Goal: Transaction & Acquisition: Download file/media

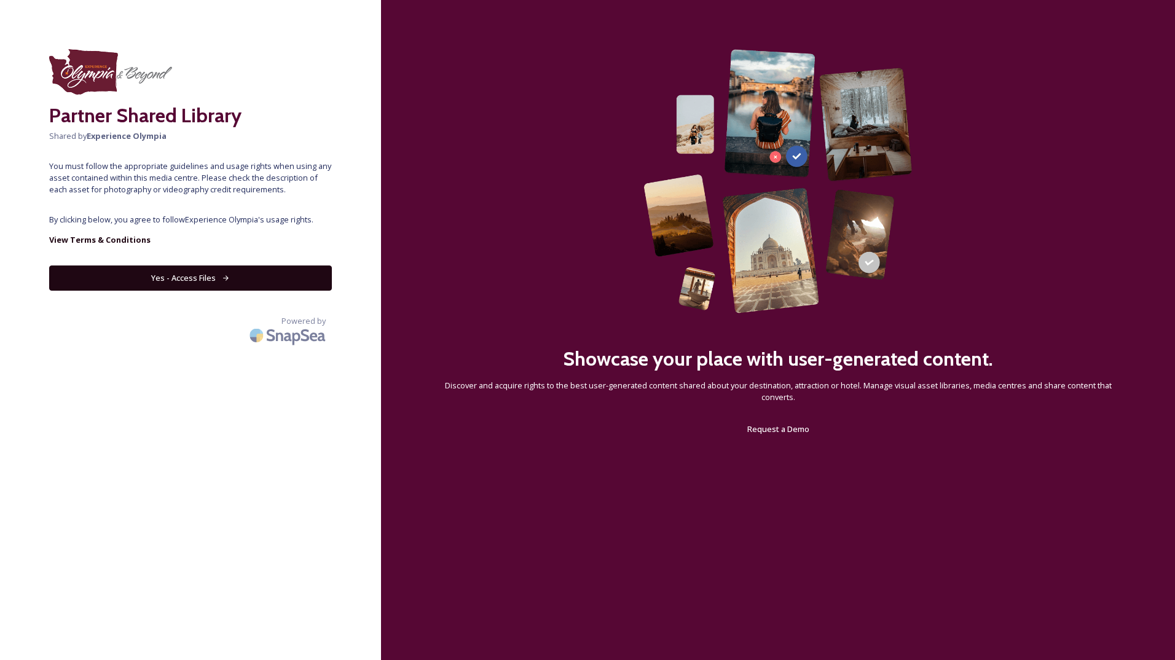
click at [146, 286] on button "Yes - Access Files" at bounding box center [190, 277] width 283 height 25
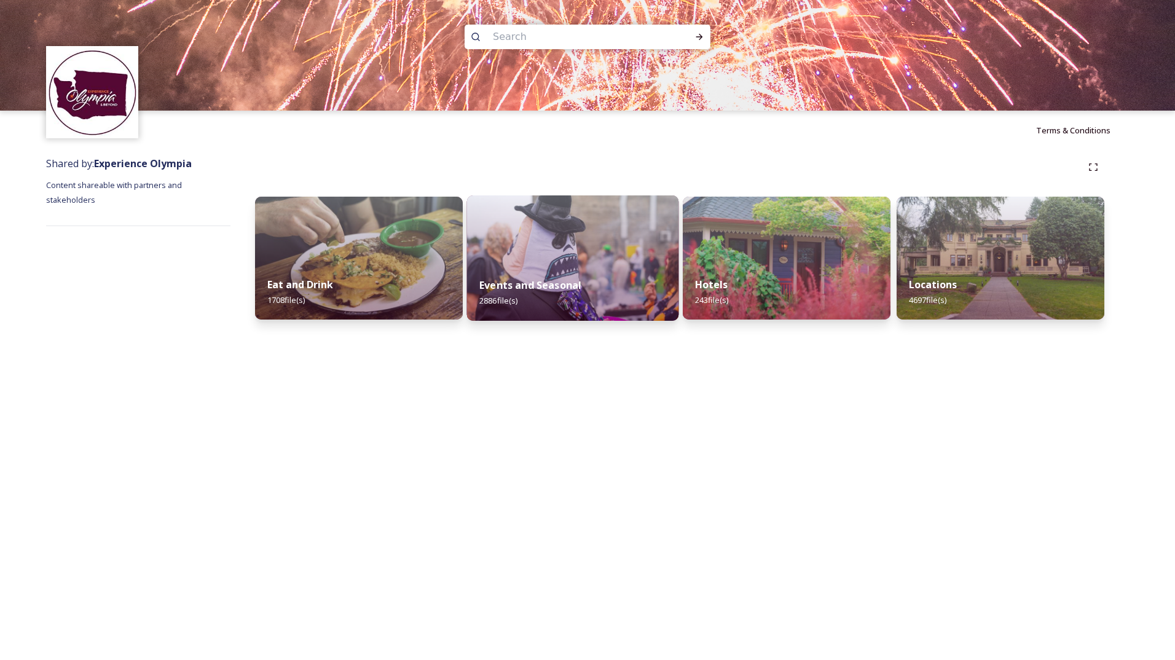
click at [512, 276] on div "Events and Seasonal 2886 file(s)" at bounding box center [573, 293] width 212 height 56
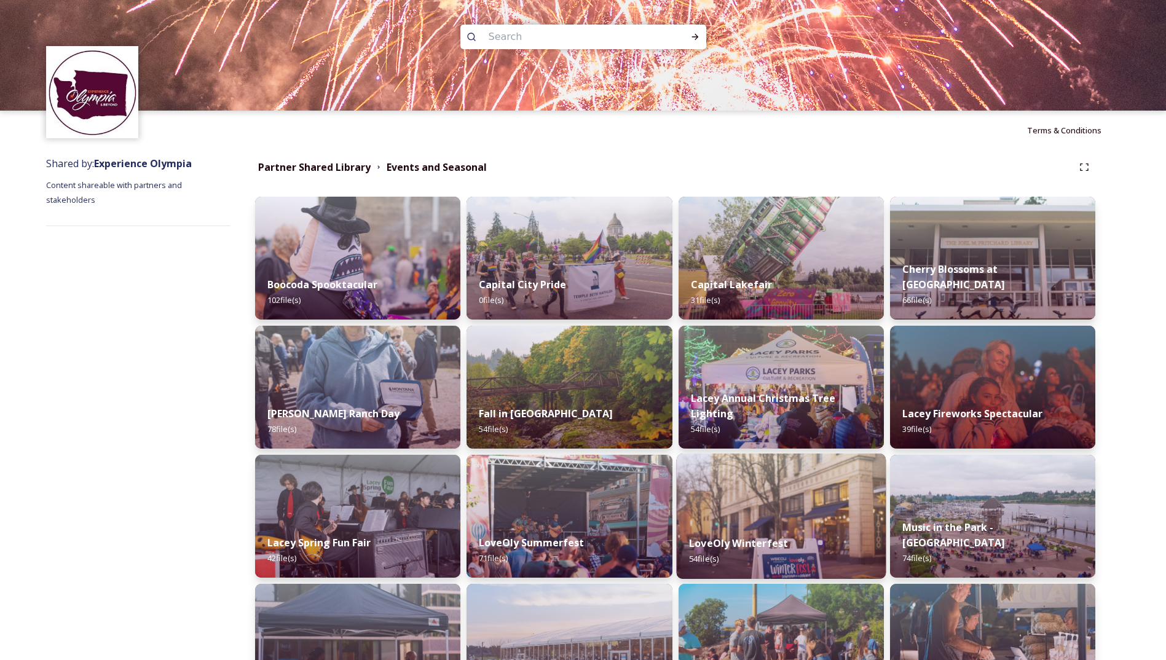
click at [768, 546] on strong "LoveOly Winterfest" at bounding box center [738, 543] width 99 height 14
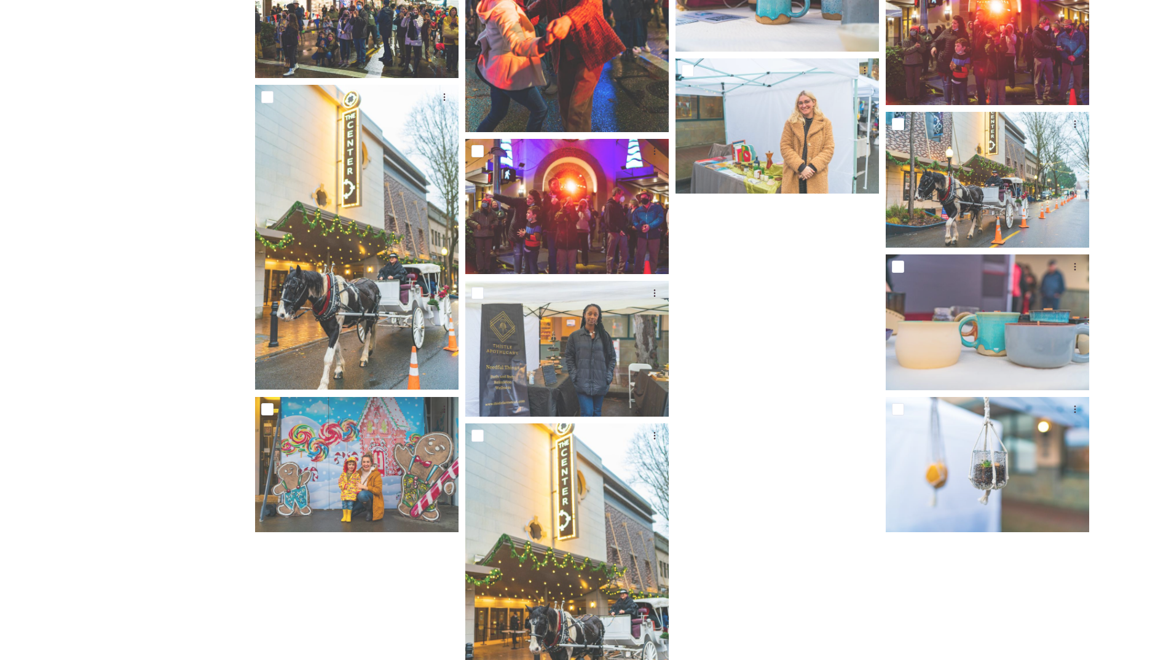
scroll to position [1628, 0]
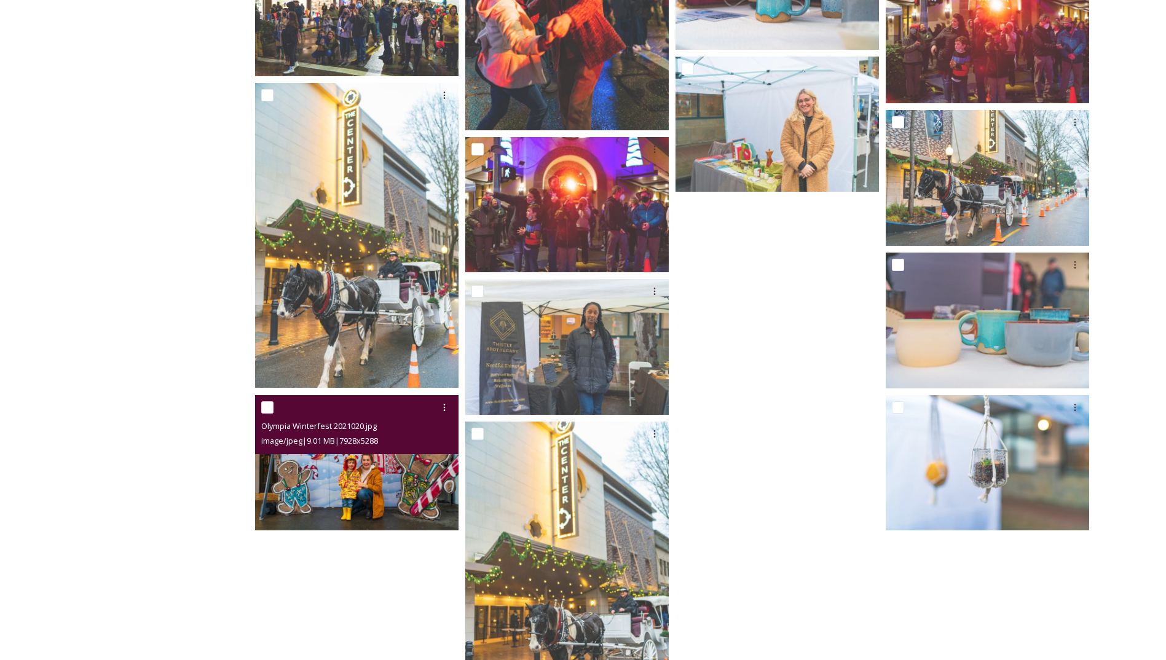
click at [383, 480] on img at bounding box center [356, 463] width 203 height 136
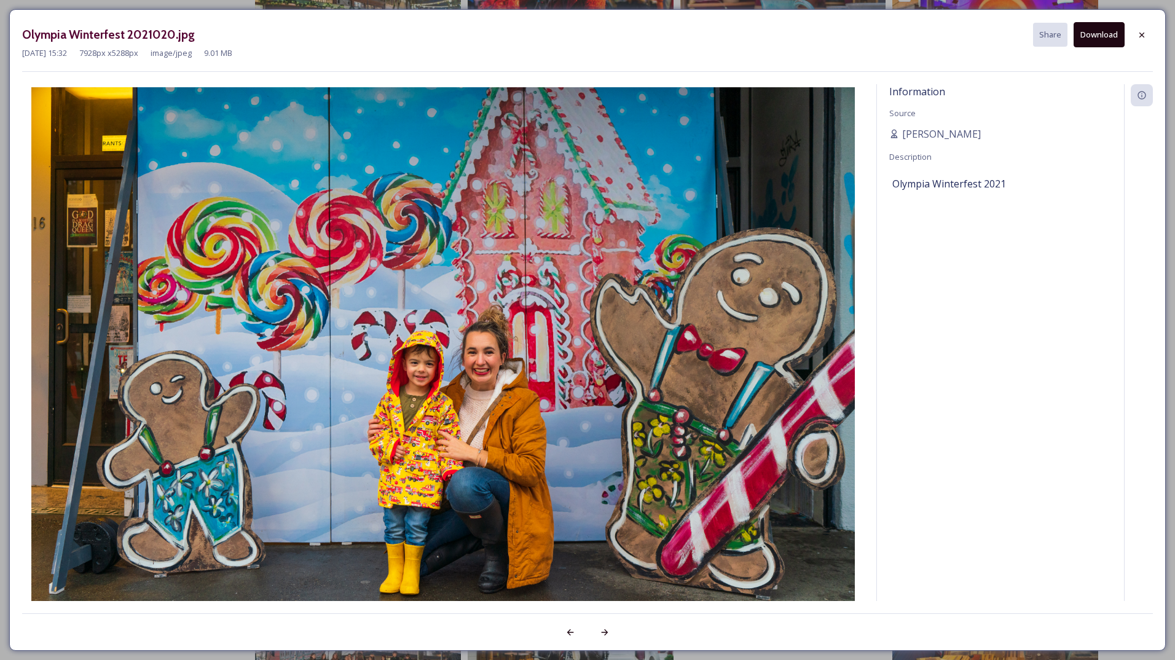
click at [1086, 31] on button "Download" at bounding box center [1099, 34] width 51 height 25
click at [1137, 35] on icon at bounding box center [1142, 35] width 10 height 10
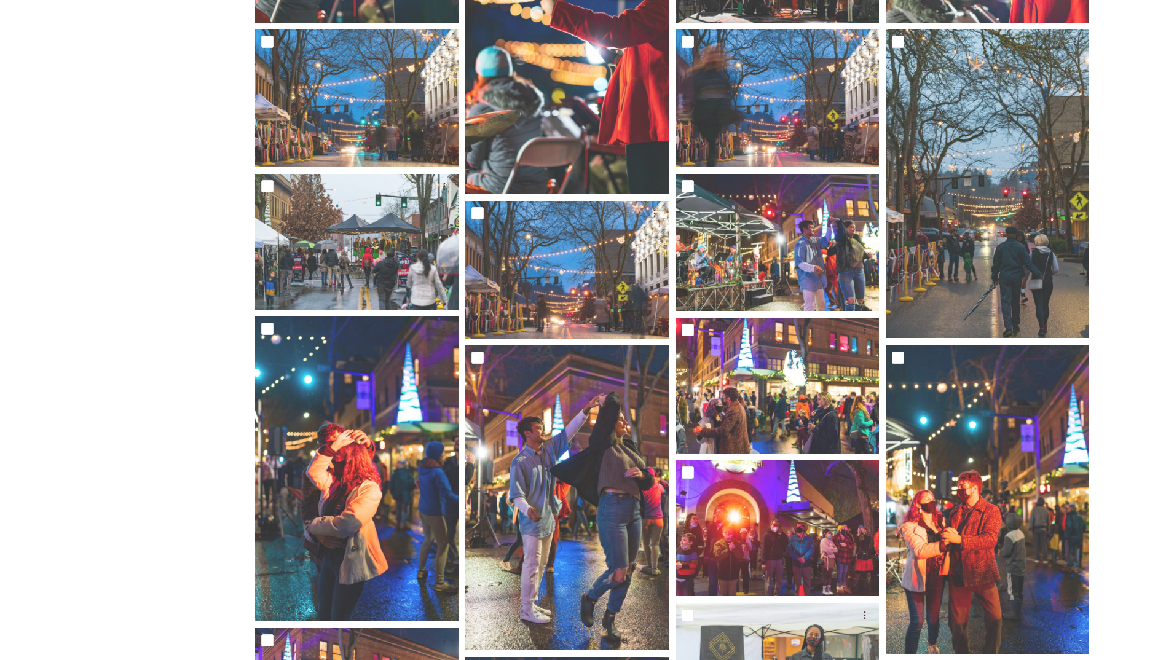
scroll to position [645, 0]
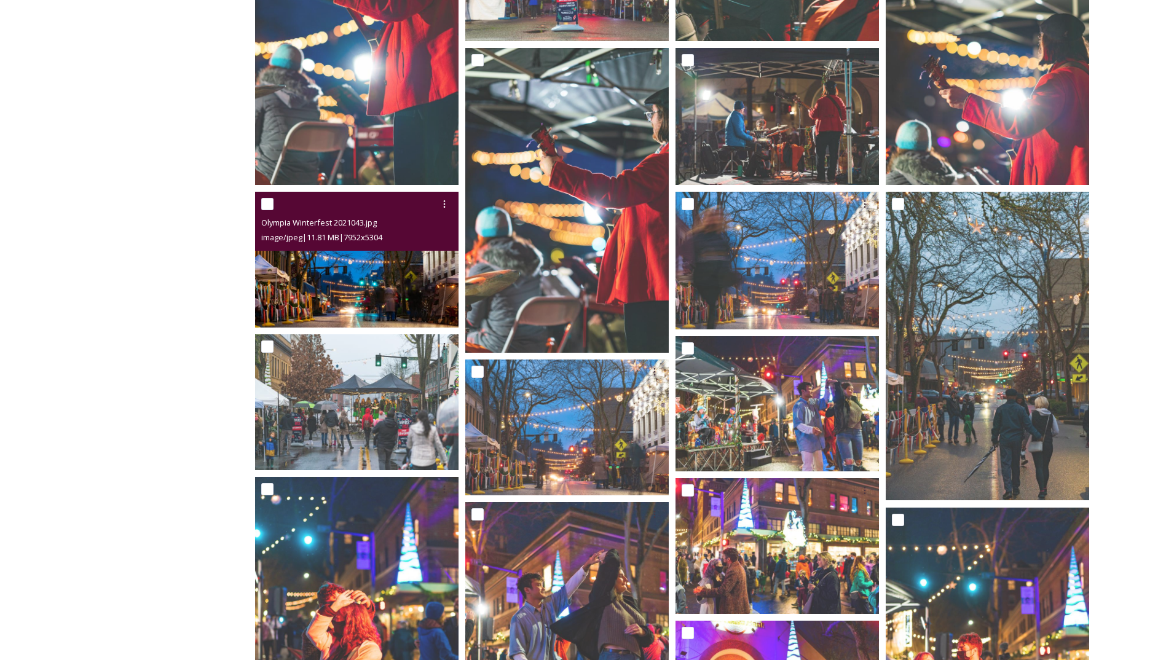
click at [371, 275] on img at bounding box center [356, 260] width 203 height 136
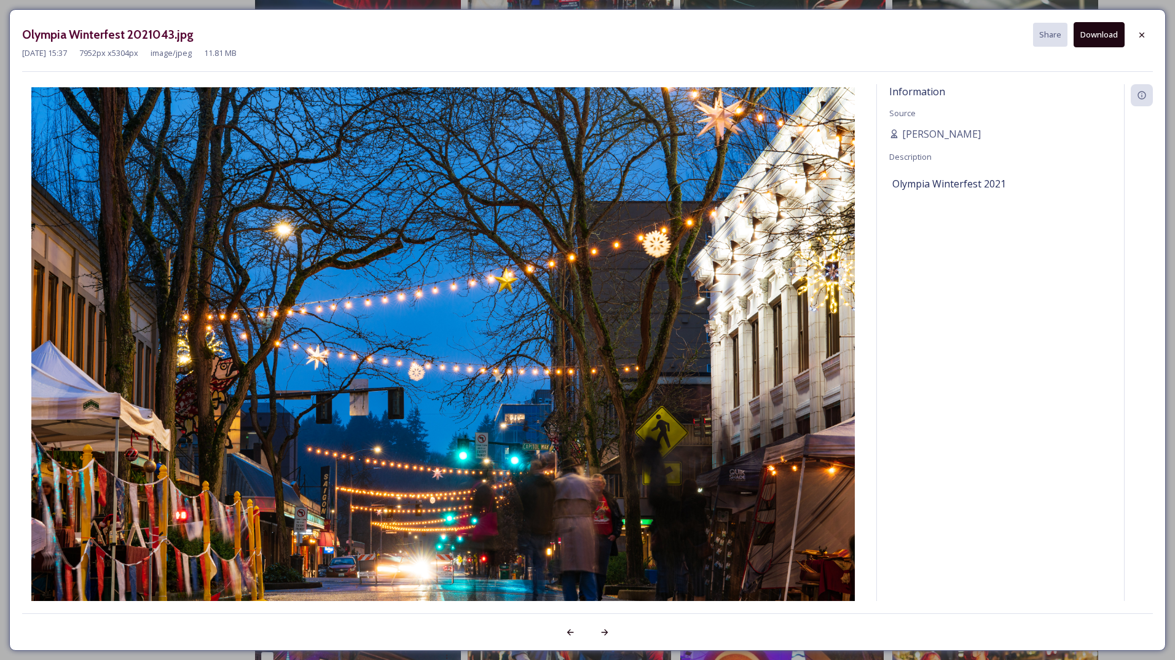
click at [1100, 34] on button "Download" at bounding box center [1099, 34] width 51 height 25
click at [1136, 31] on div at bounding box center [1142, 35] width 22 height 22
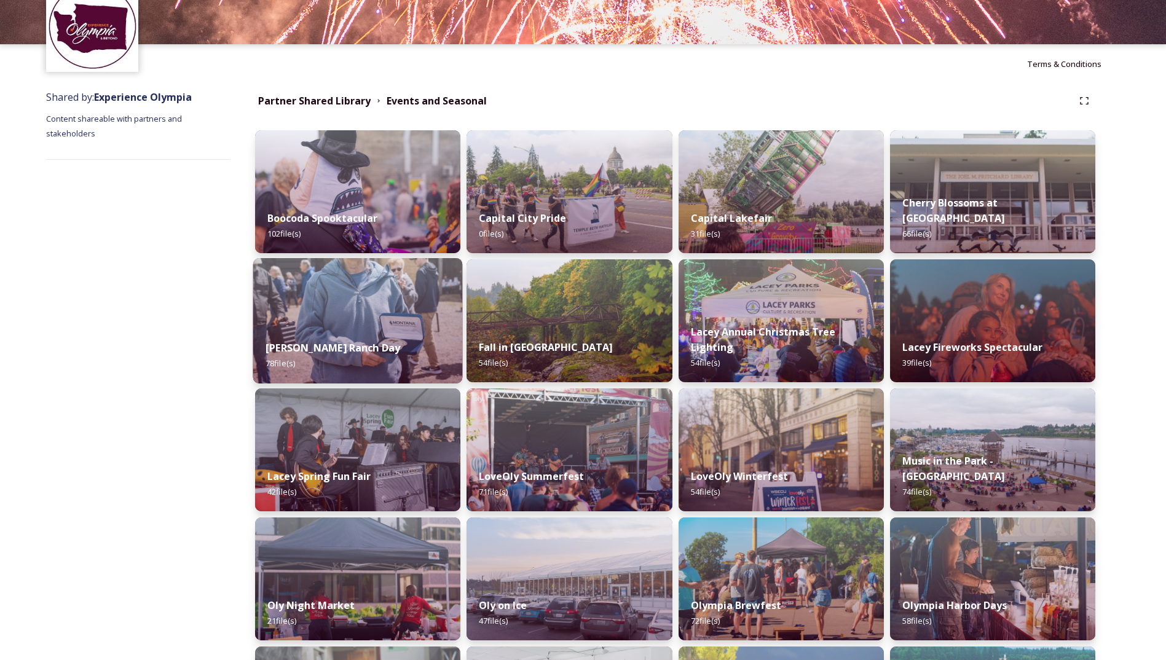
scroll to position [184, 0]
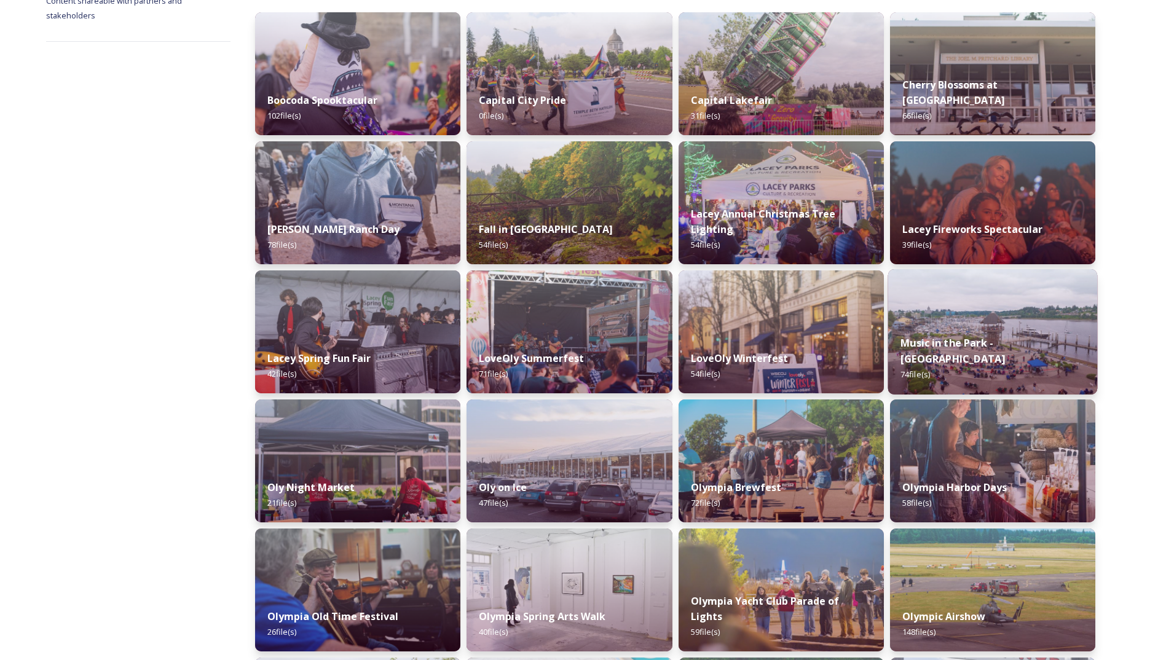
click at [1039, 333] on img at bounding box center [992, 331] width 210 height 125
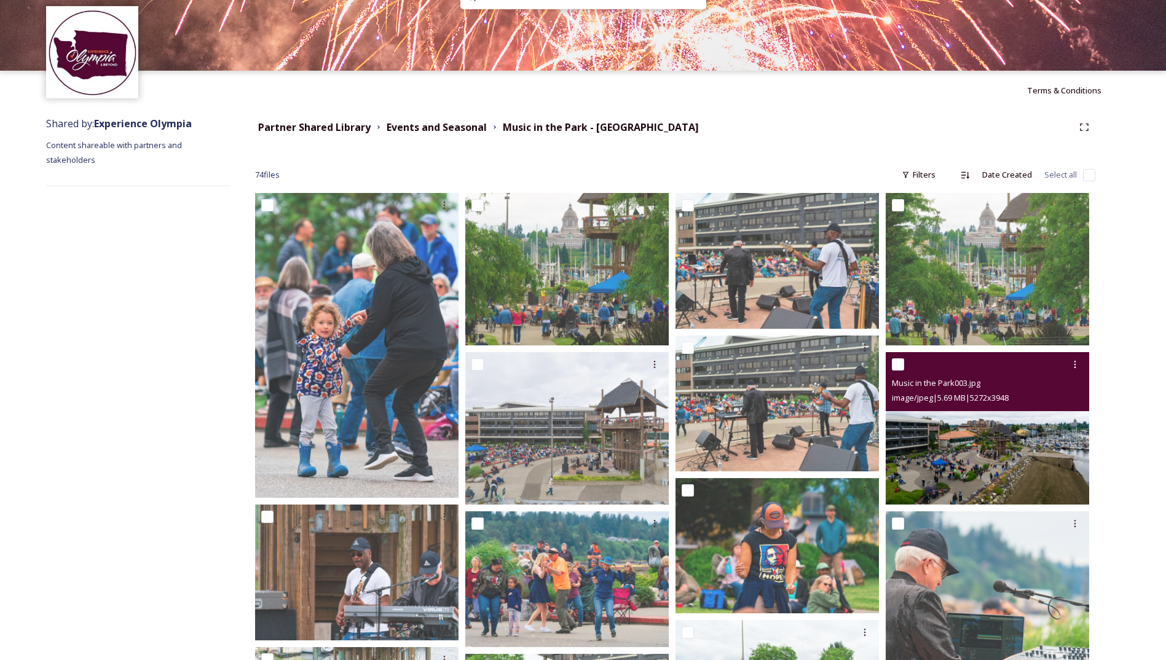
scroll to position [61, 0]
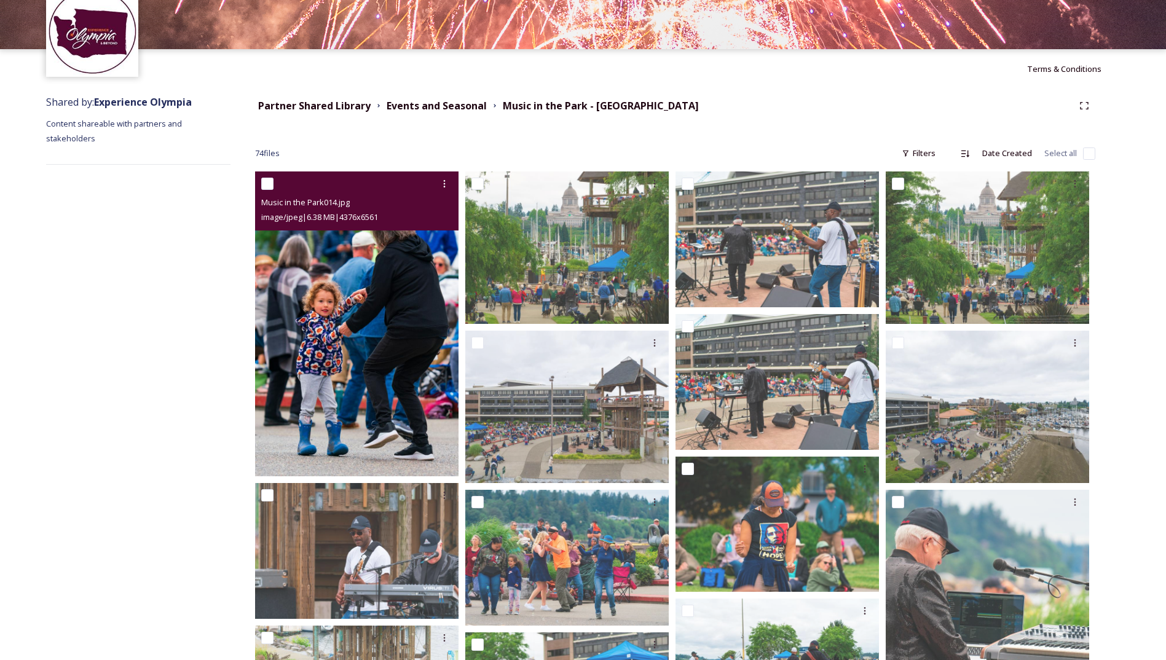
click at [322, 348] on img at bounding box center [356, 323] width 203 height 305
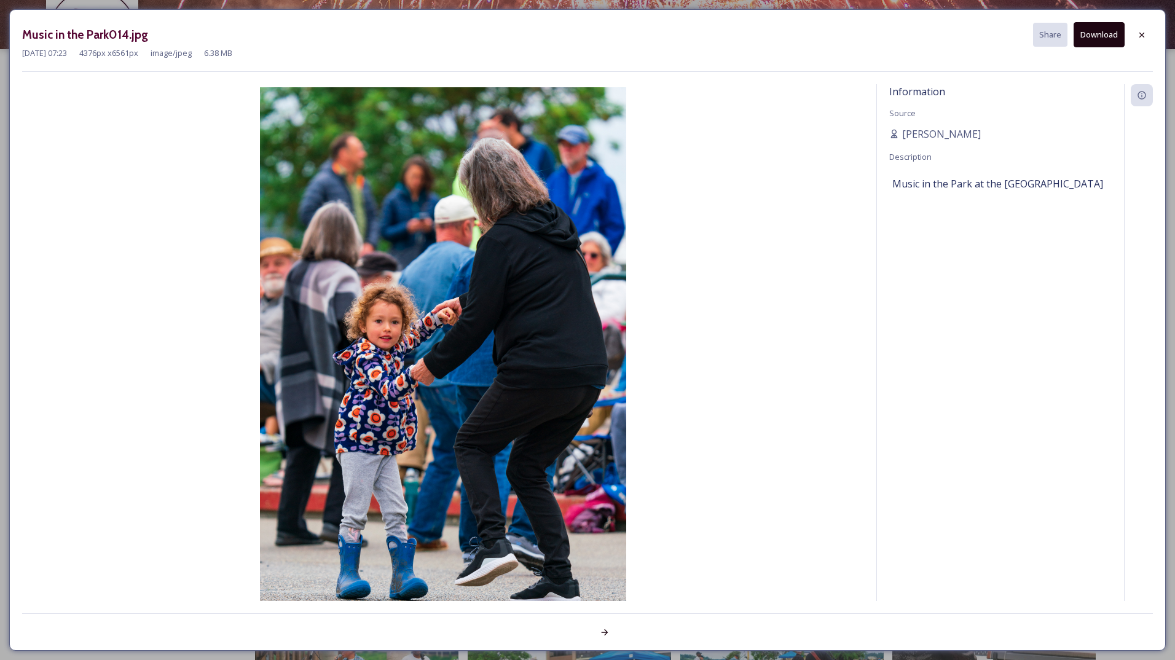
drag, startPoint x: 423, startPoint y: 334, endPoint x: 1091, endPoint y: 42, distance: 729.0
click at [1091, 42] on button "Download" at bounding box center [1099, 34] width 51 height 25
click at [1140, 31] on icon at bounding box center [1142, 35] width 10 height 10
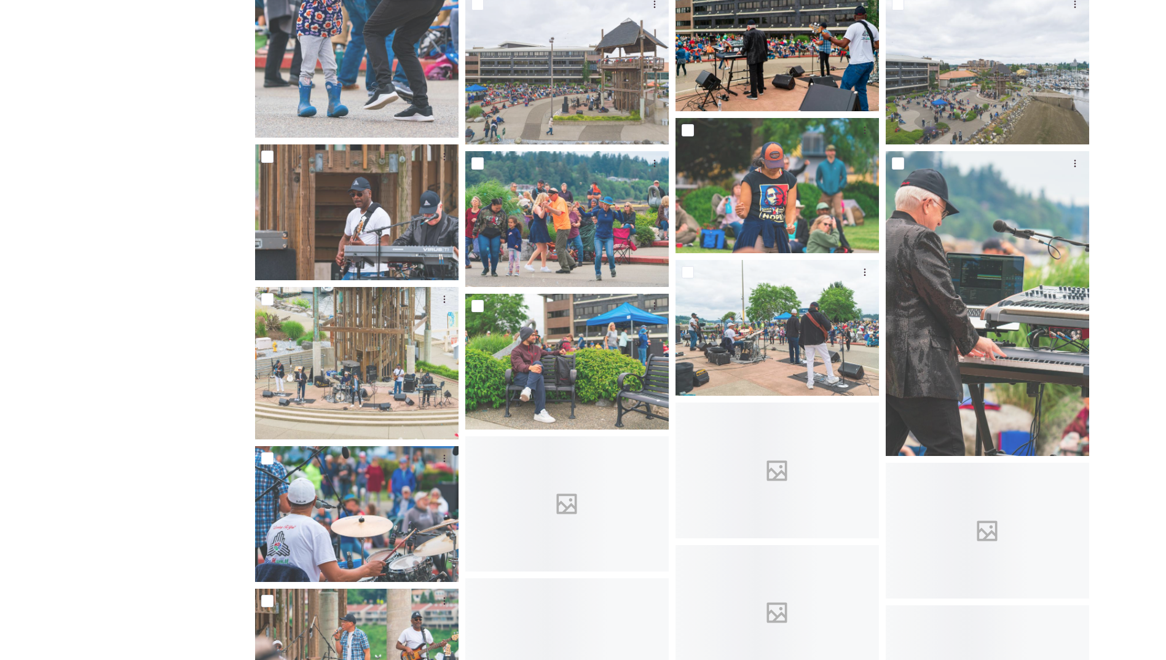
scroll to position [430, 0]
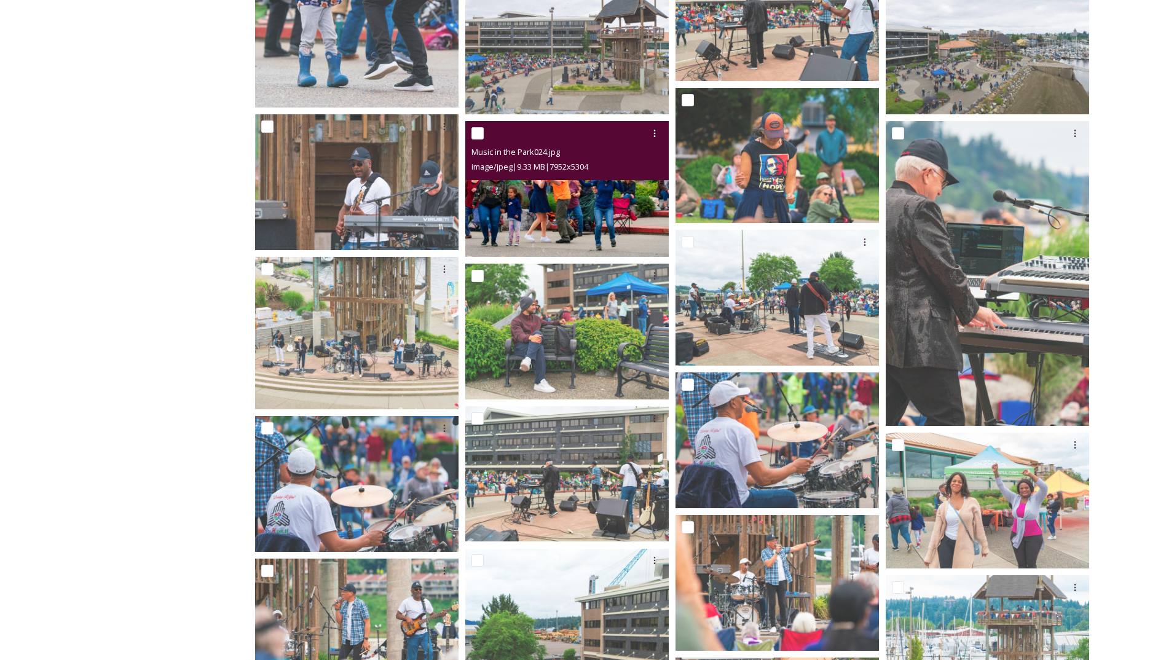
click at [553, 207] on img at bounding box center [566, 189] width 203 height 136
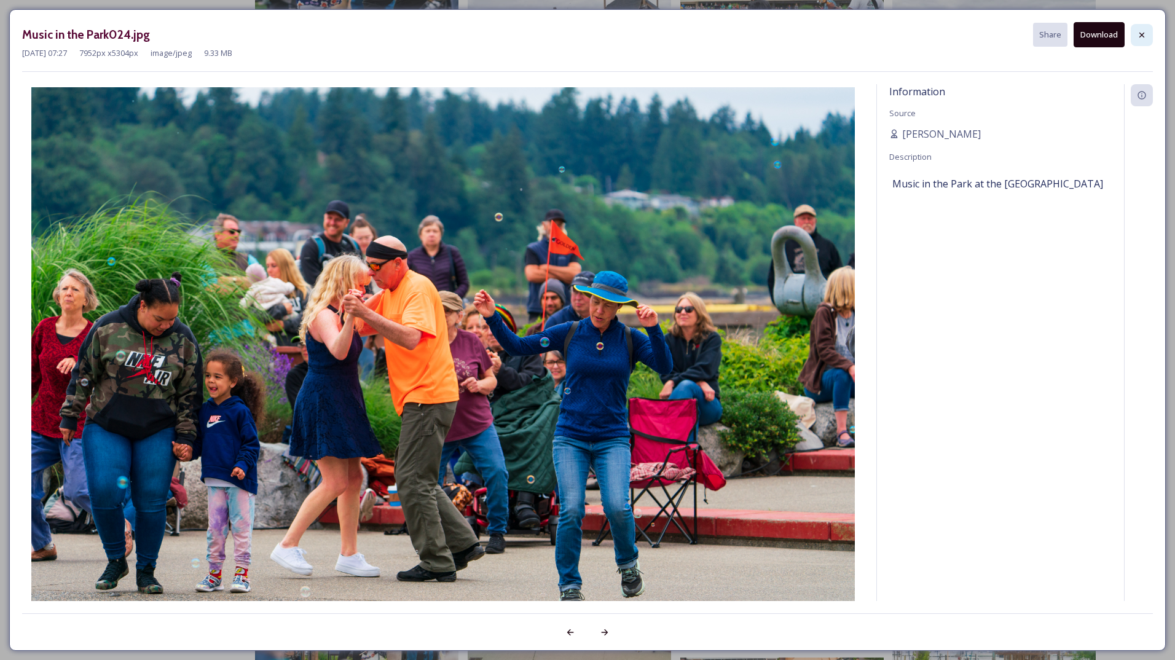
click at [1146, 31] on icon at bounding box center [1142, 35] width 10 height 10
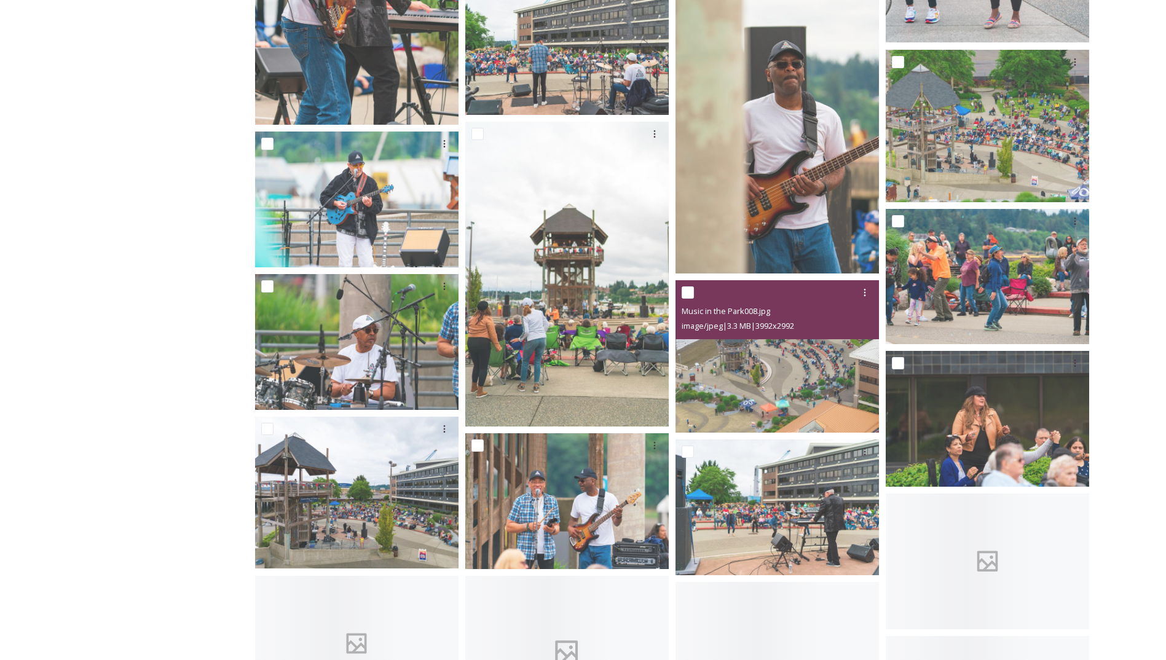
scroll to position [1905, 0]
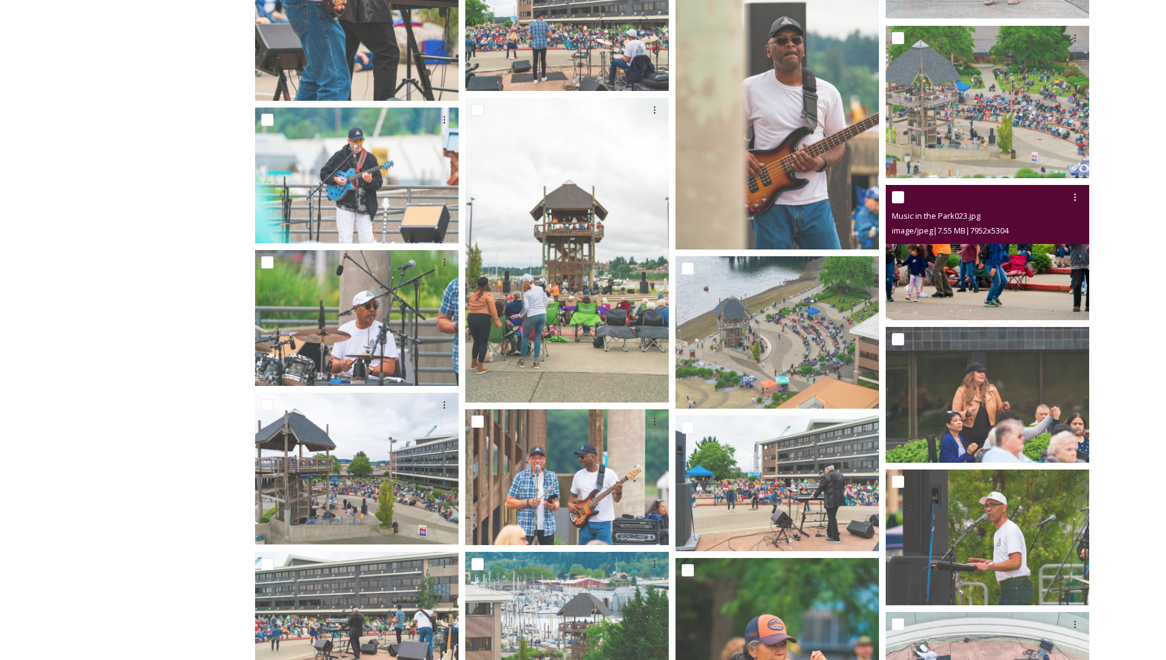
click at [933, 264] on img at bounding box center [987, 253] width 203 height 136
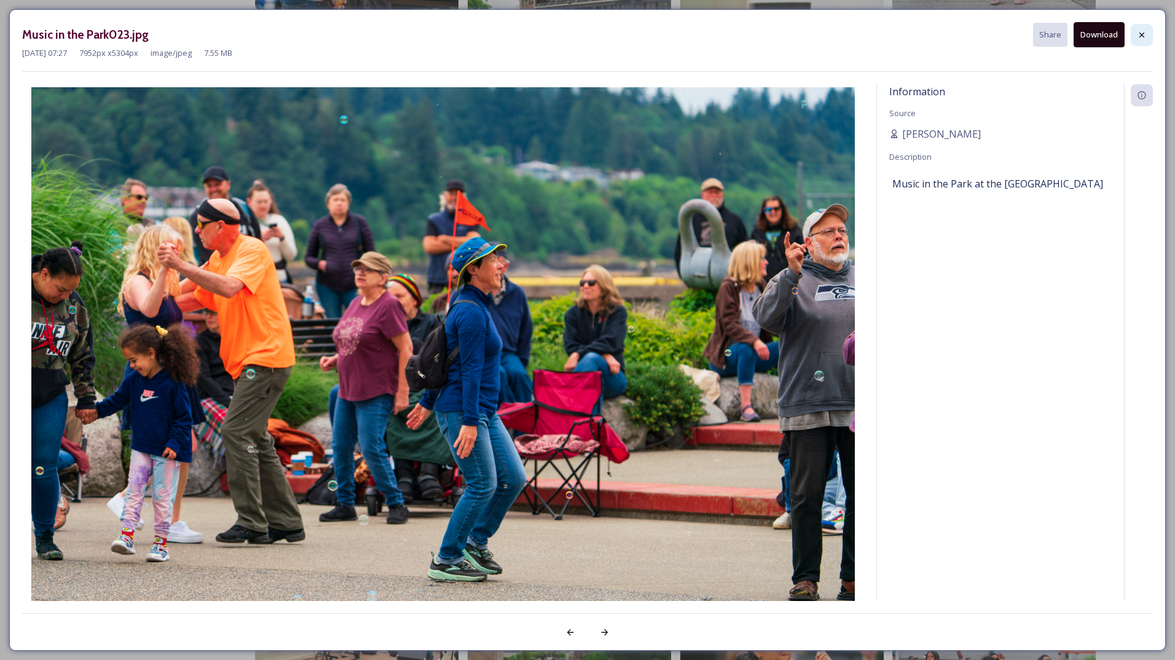
click at [1148, 37] on div at bounding box center [1142, 35] width 22 height 22
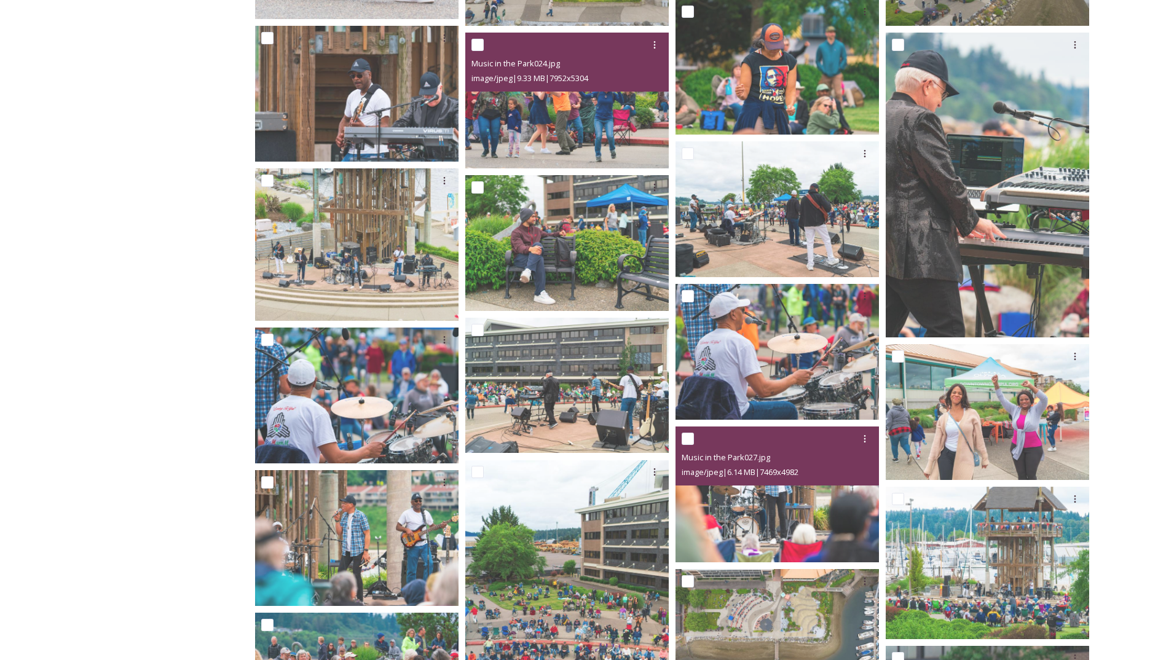
scroll to position [307, 0]
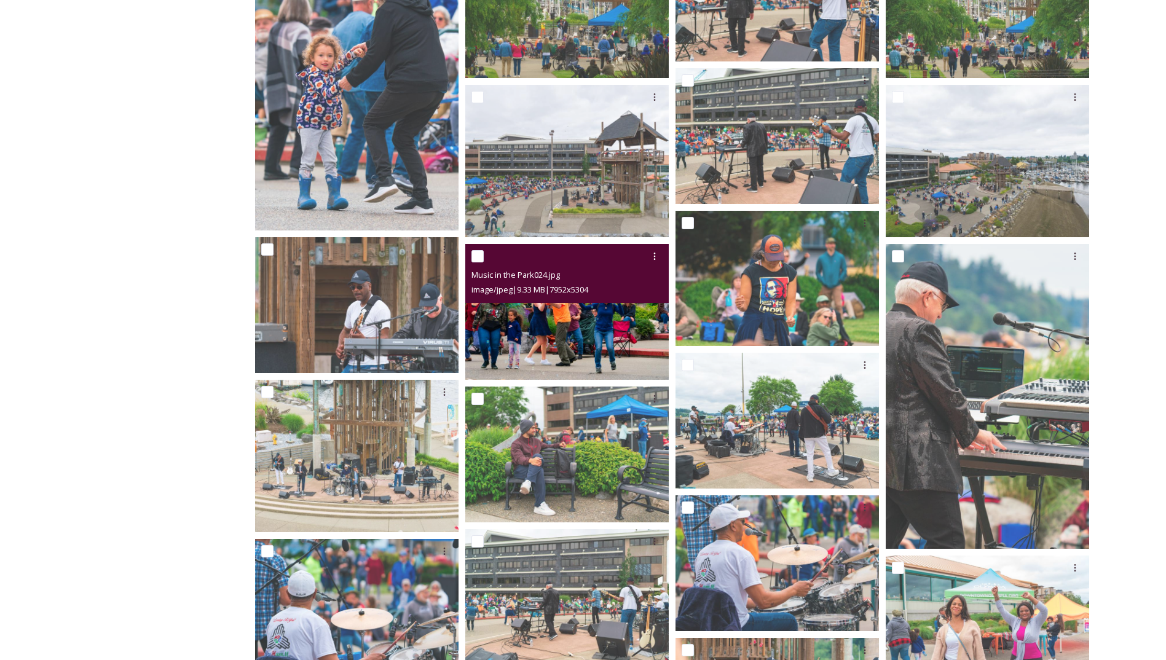
click at [586, 326] on img at bounding box center [566, 312] width 203 height 136
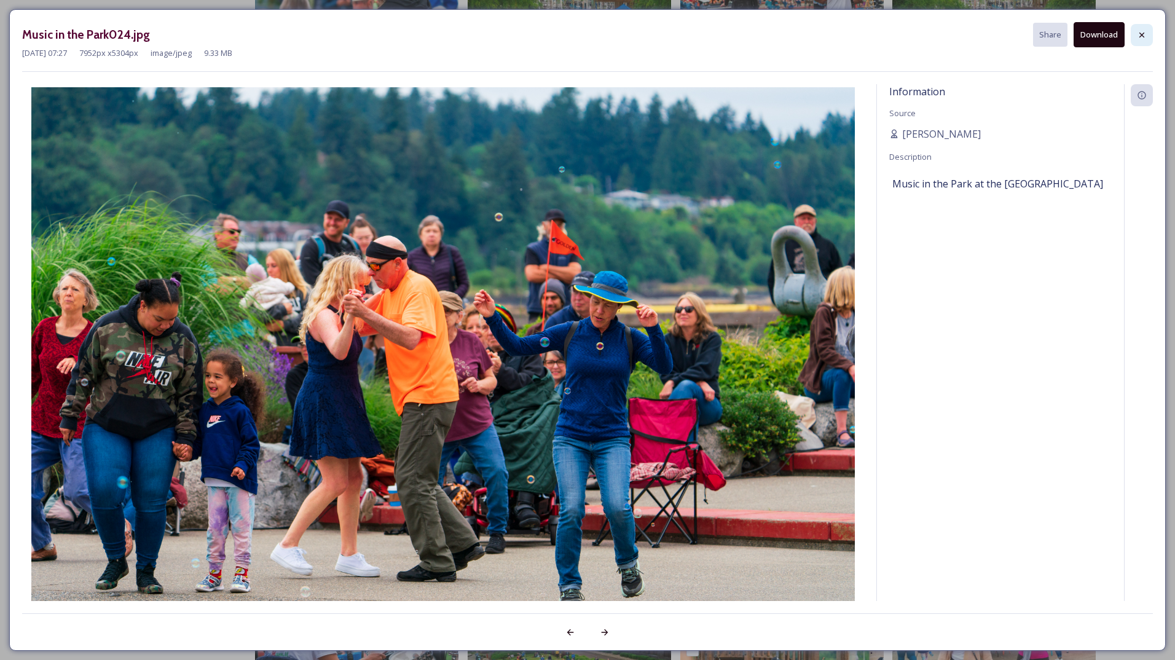
click at [1139, 41] on div at bounding box center [1142, 35] width 22 height 22
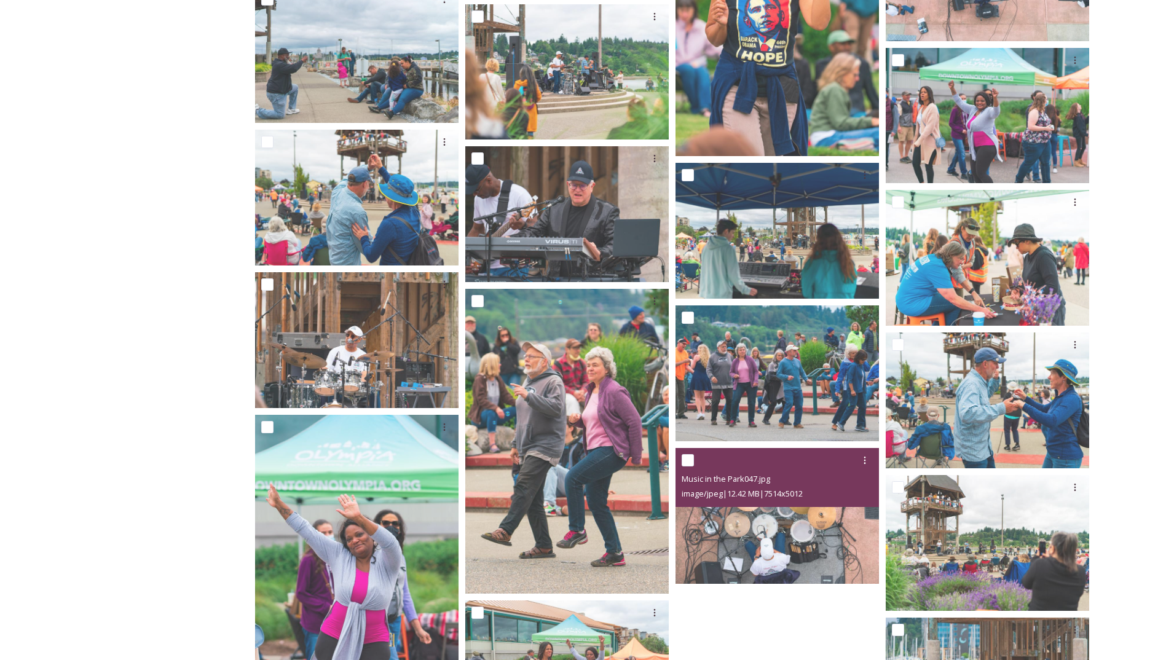
scroll to position [2366, 0]
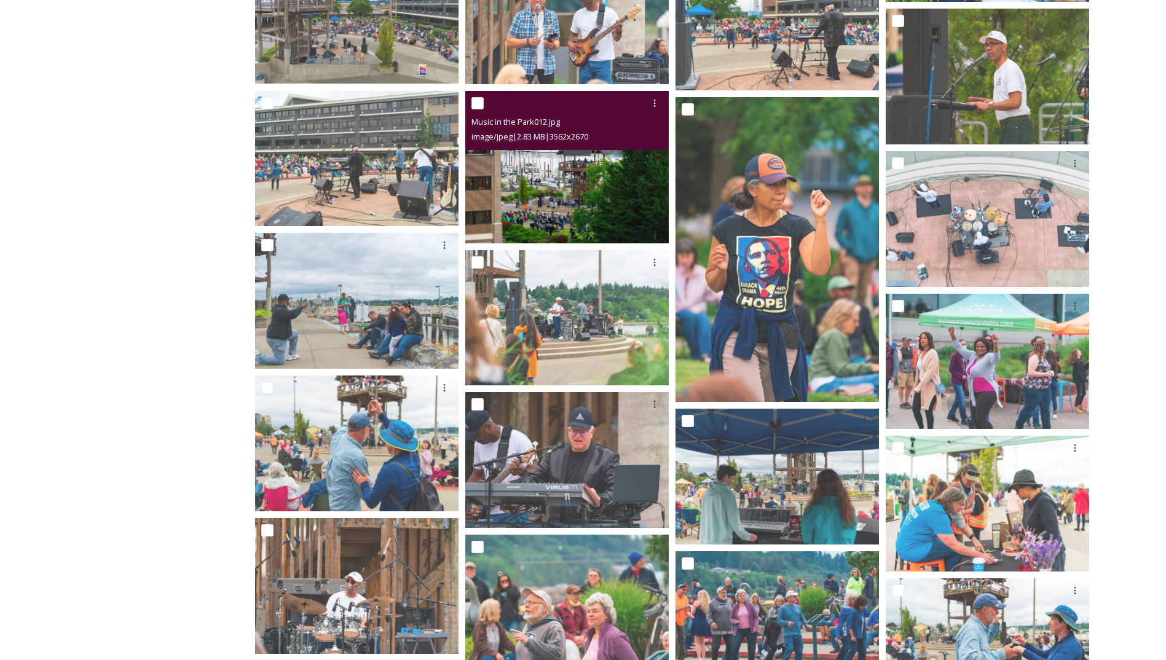
click at [601, 216] on img at bounding box center [566, 167] width 203 height 152
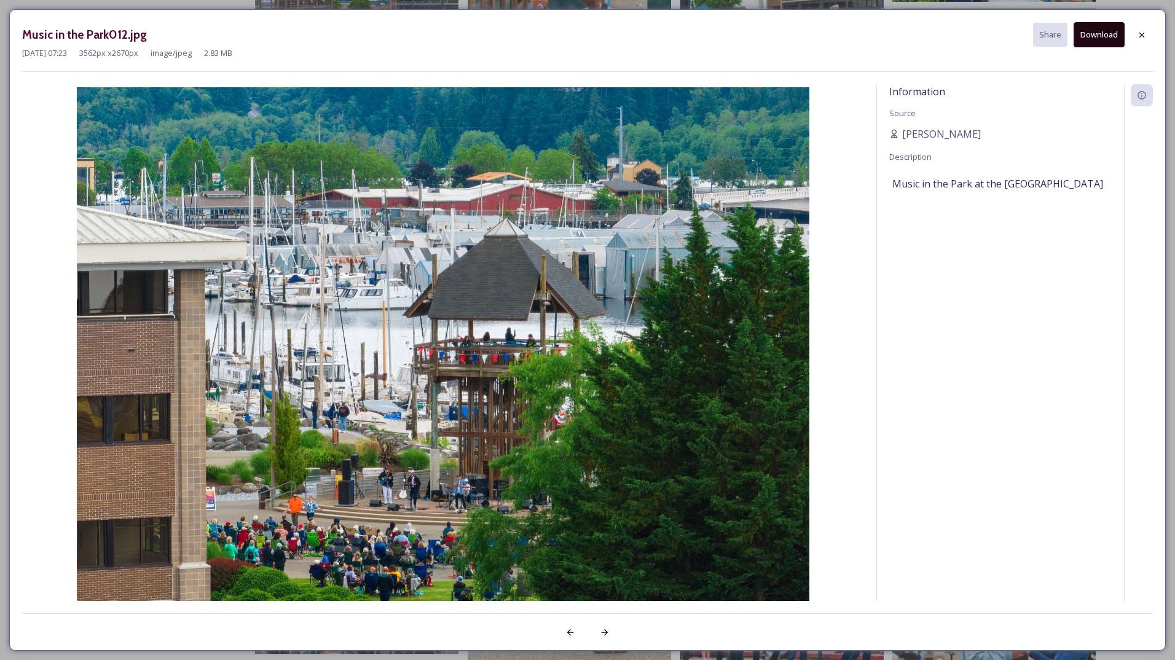
drag, startPoint x: 526, startPoint y: 378, endPoint x: 1086, endPoint y: 40, distance: 653.9
click at [1086, 40] on button "Download" at bounding box center [1099, 34] width 51 height 25
click at [1139, 31] on icon at bounding box center [1142, 35] width 10 height 10
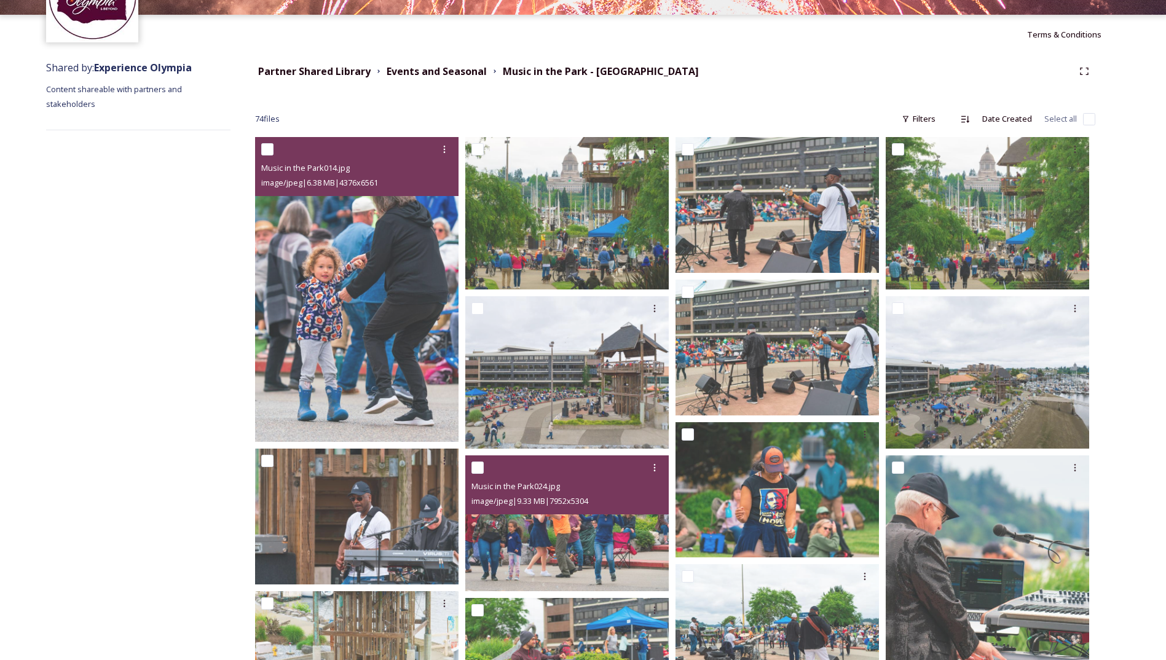
scroll to position [0, 0]
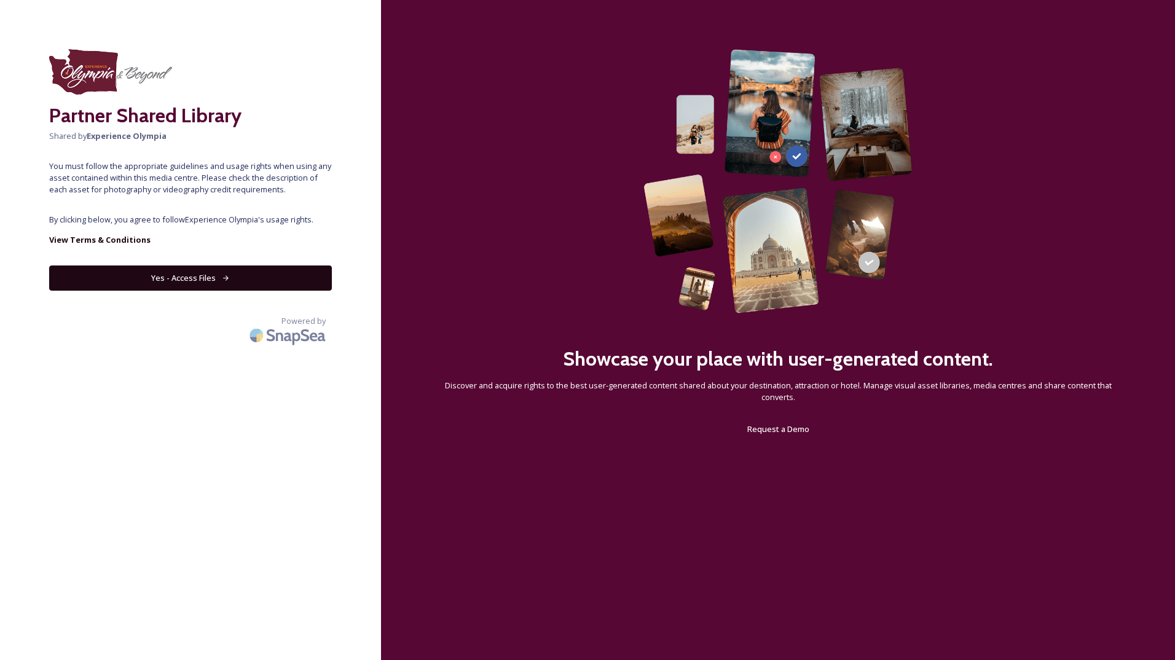
click at [271, 270] on button "Yes - Access Files" at bounding box center [190, 277] width 283 height 25
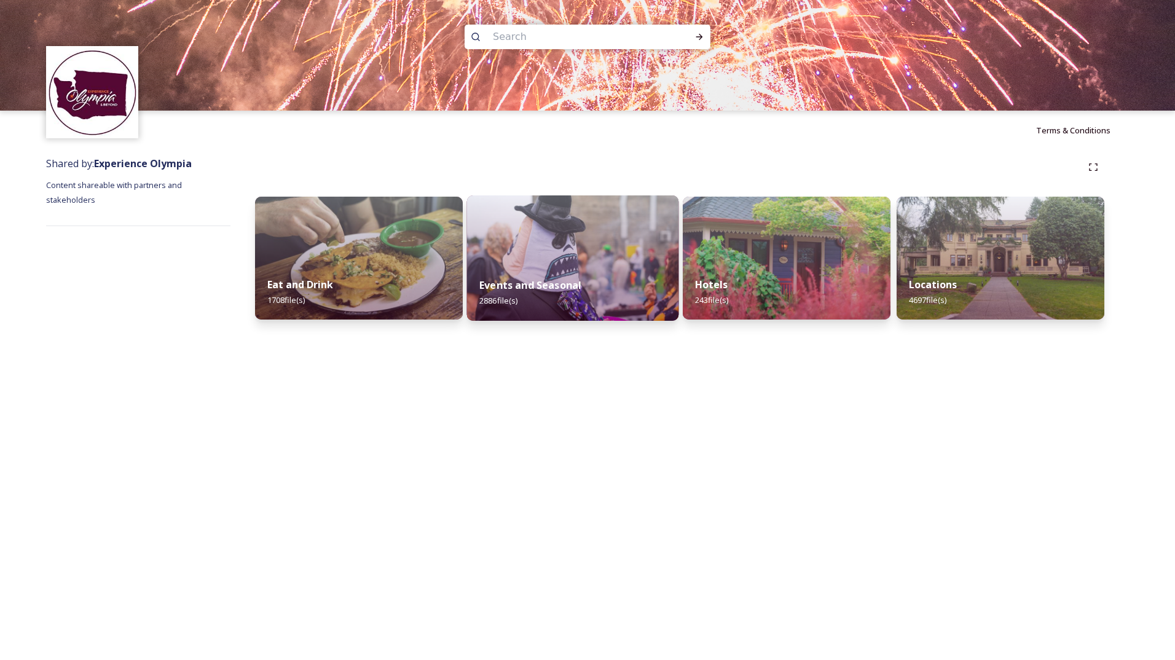
click at [533, 263] on img at bounding box center [573, 257] width 212 height 125
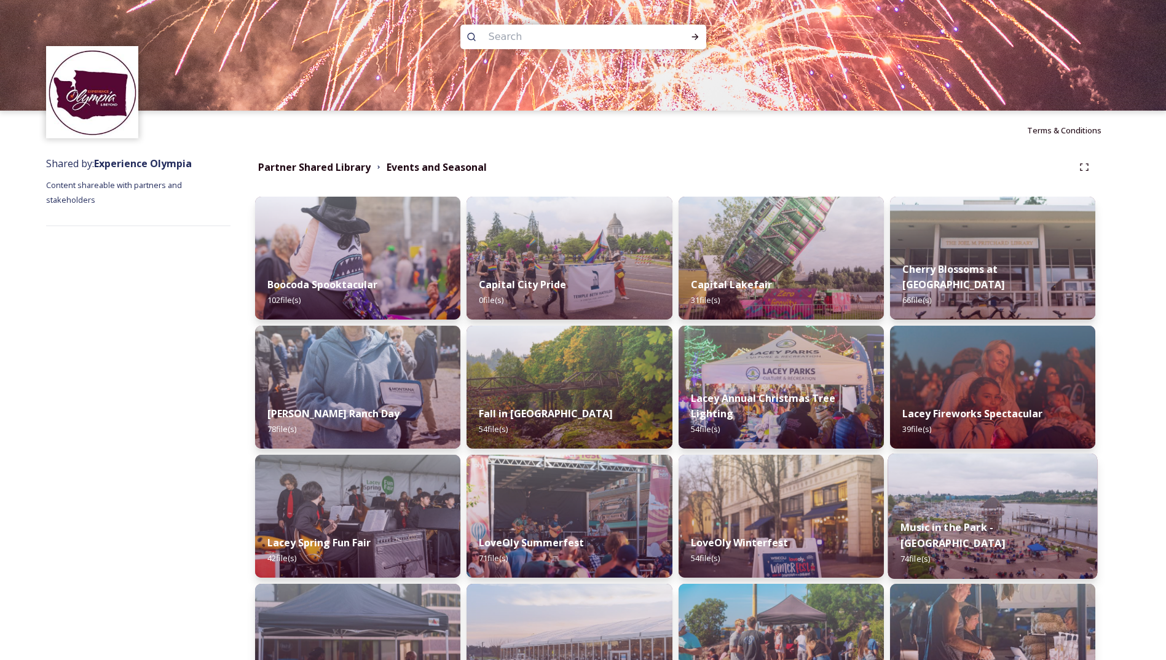
click at [1039, 514] on img at bounding box center [992, 516] width 210 height 125
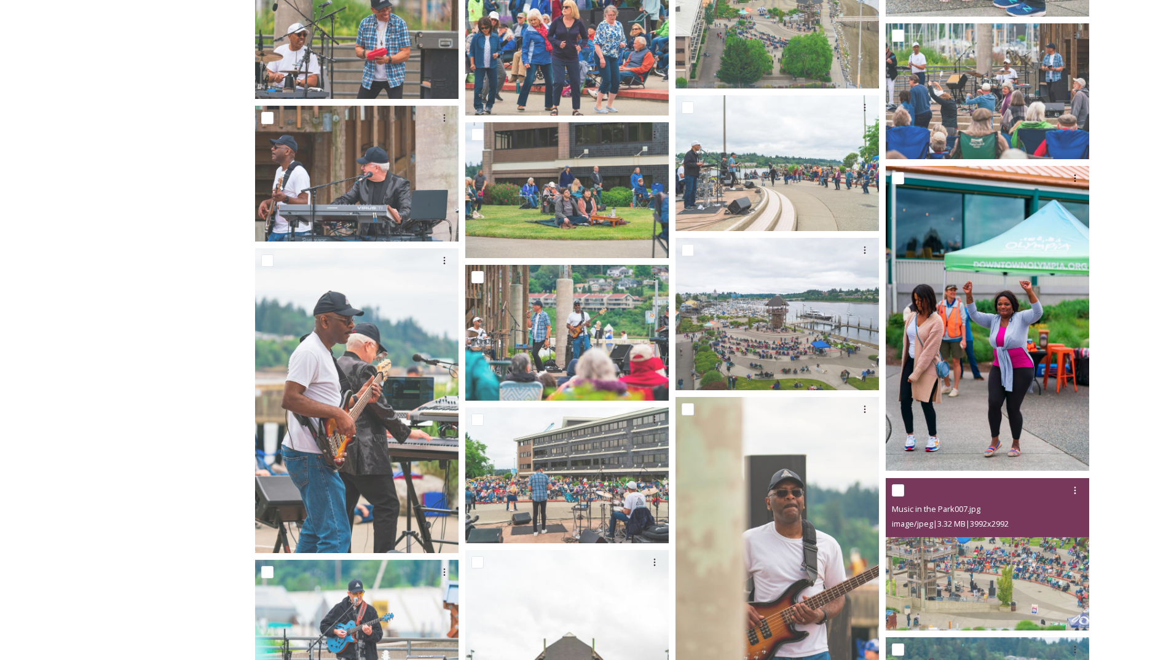
scroll to position [1475, 0]
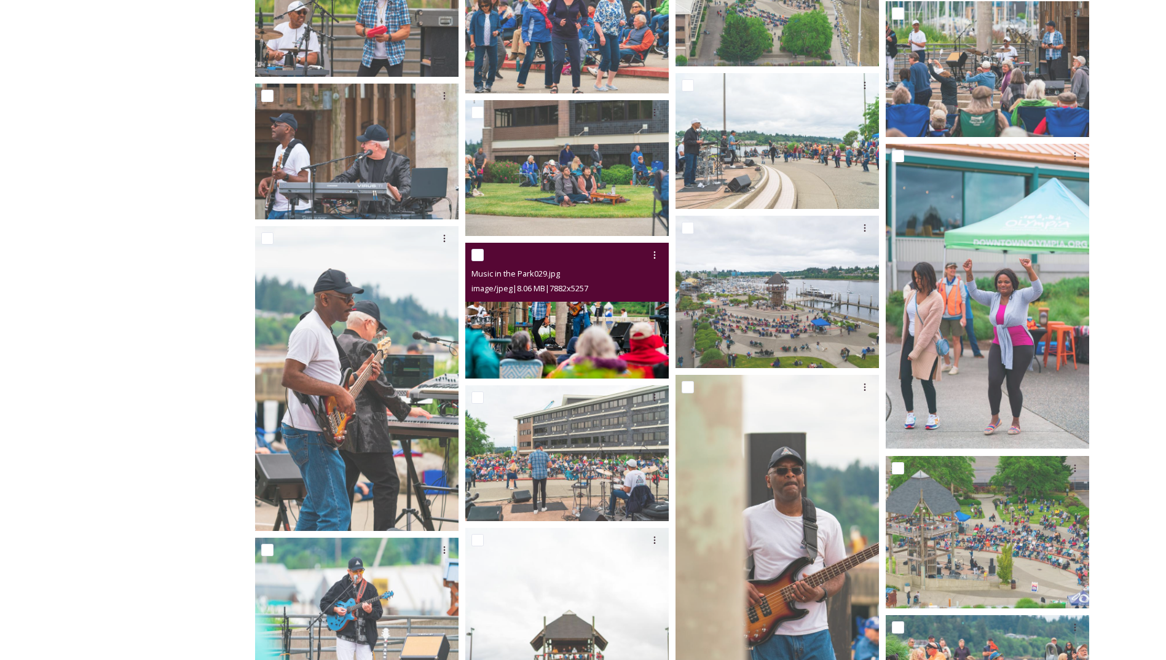
click at [549, 344] on img at bounding box center [566, 311] width 203 height 136
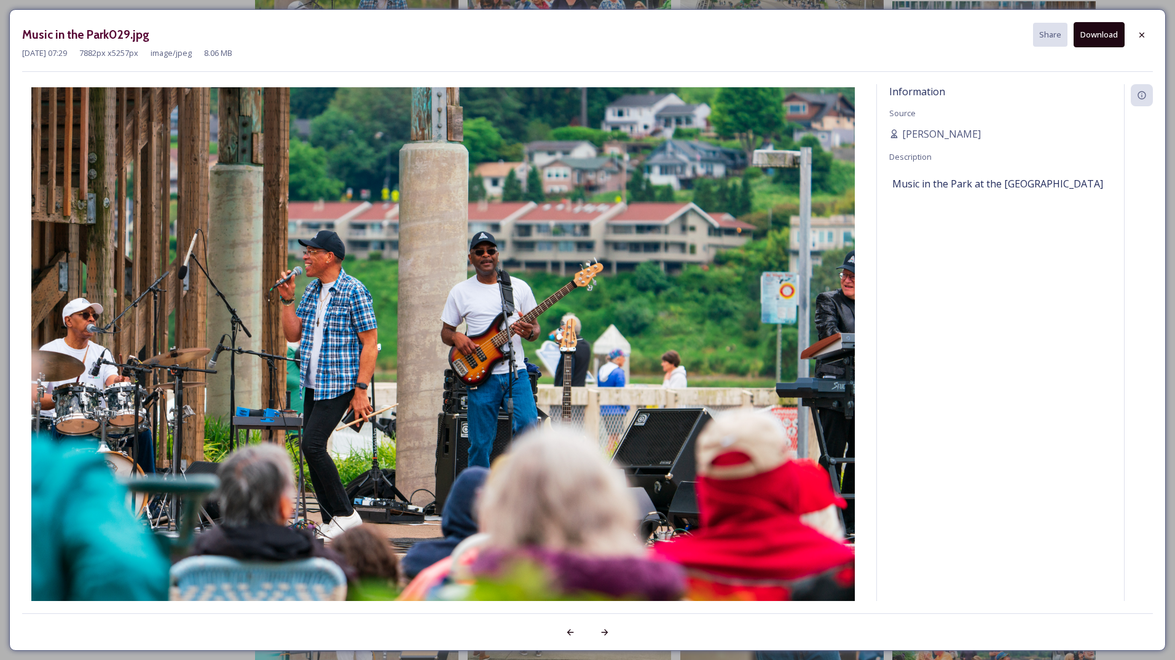
click at [1097, 32] on button "Download" at bounding box center [1099, 34] width 51 height 25
click at [1148, 32] on div at bounding box center [1142, 35] width 22 height 22
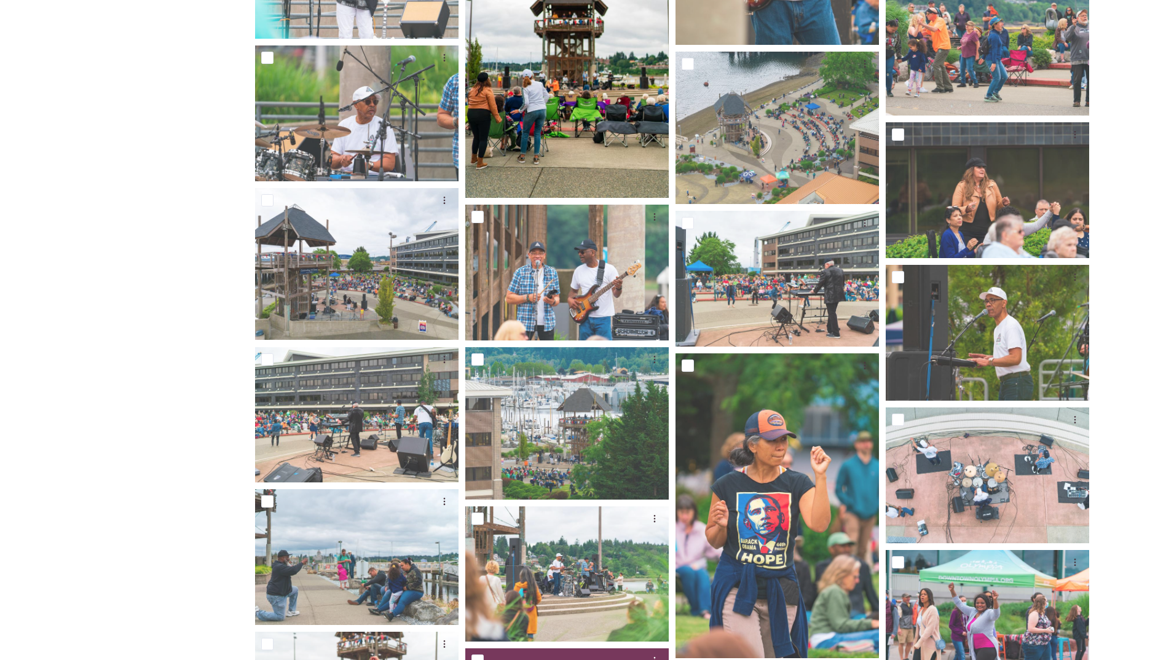
scroll to position [2274, 0]
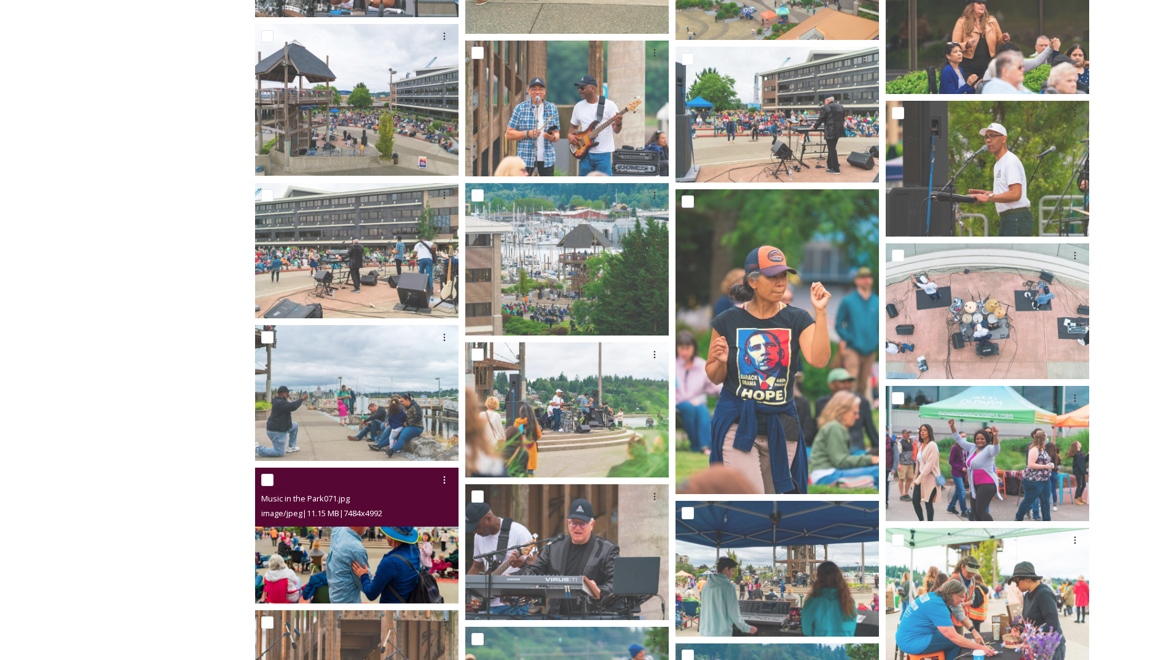
click at [379, 555] on img at bounding box center [356, 536] width 203 height 136
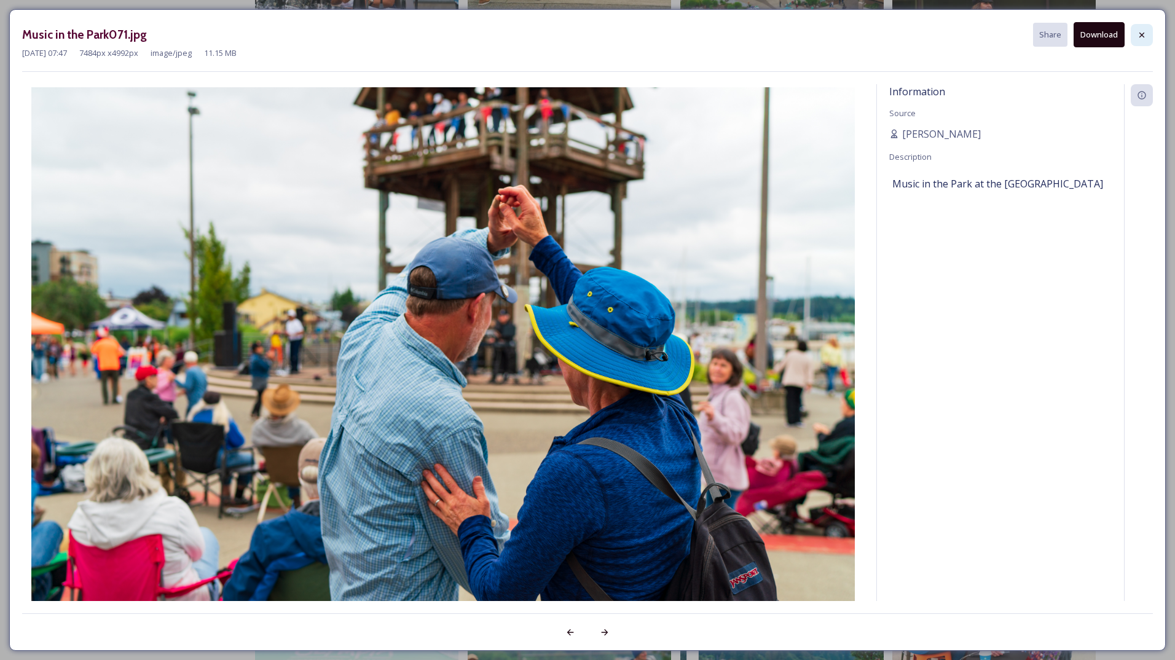
click at [1141, 31] on icon at bounding box center [1142, 35] width 10 height 10
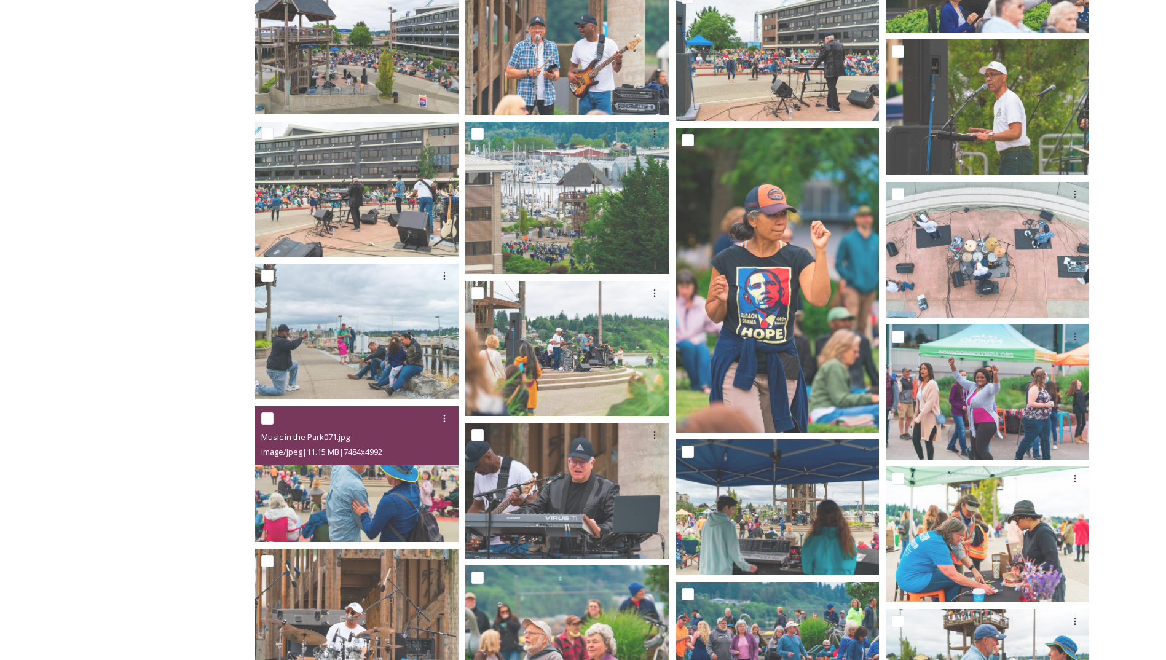
scroll to position [2397, 0]
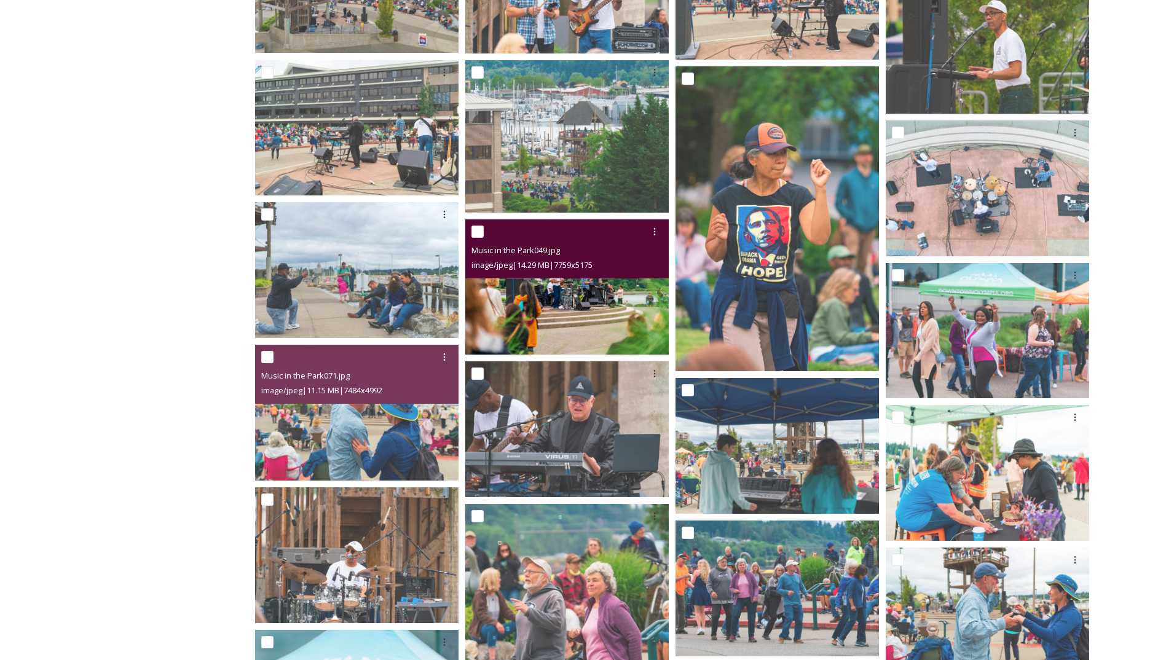
click at [589, 292] on img at bounding box center [566, 287] width 203 height 136
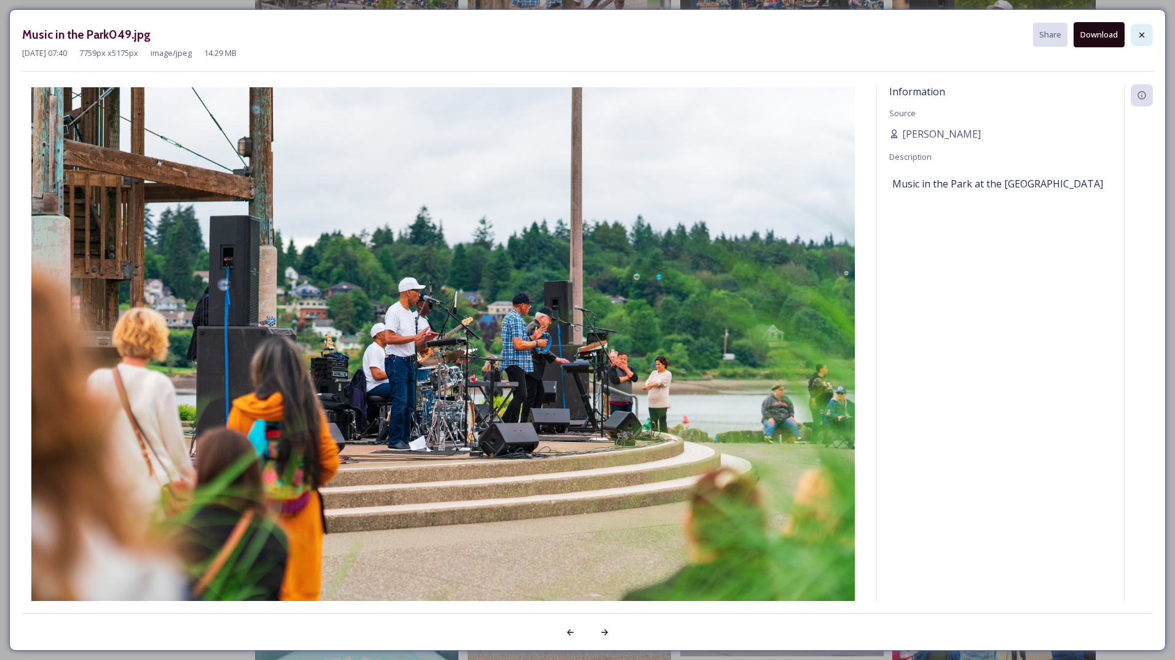
click at [1138, 40] on div at bounding box center [1142, 35] width 22 height 22
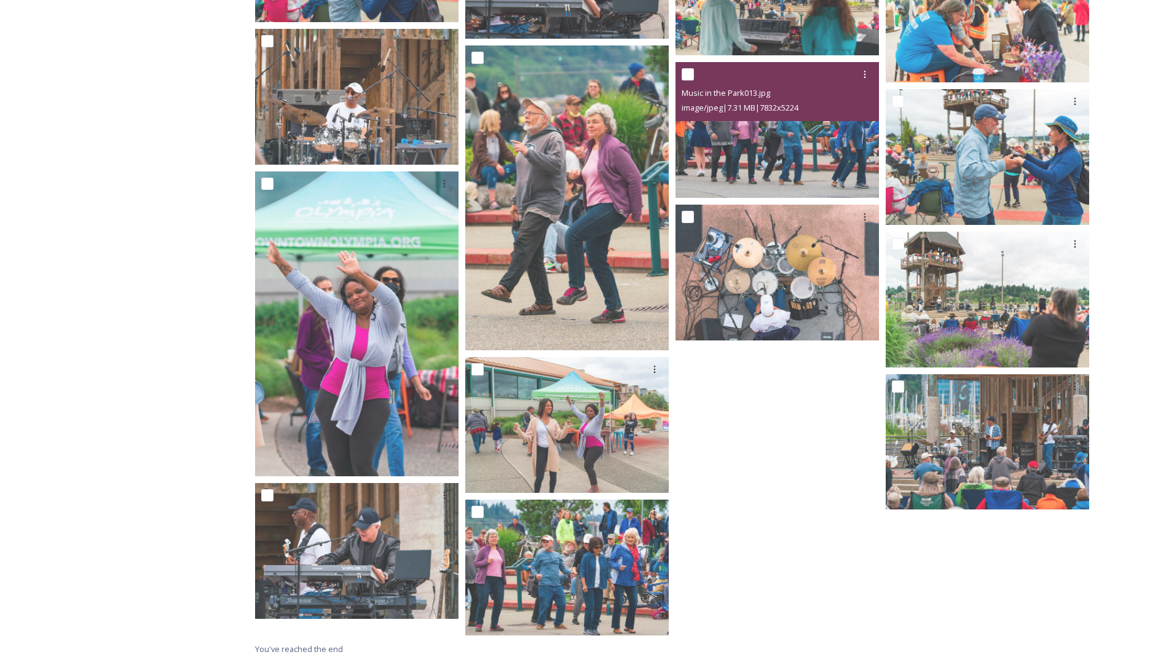
scroll to position [2857, 0]
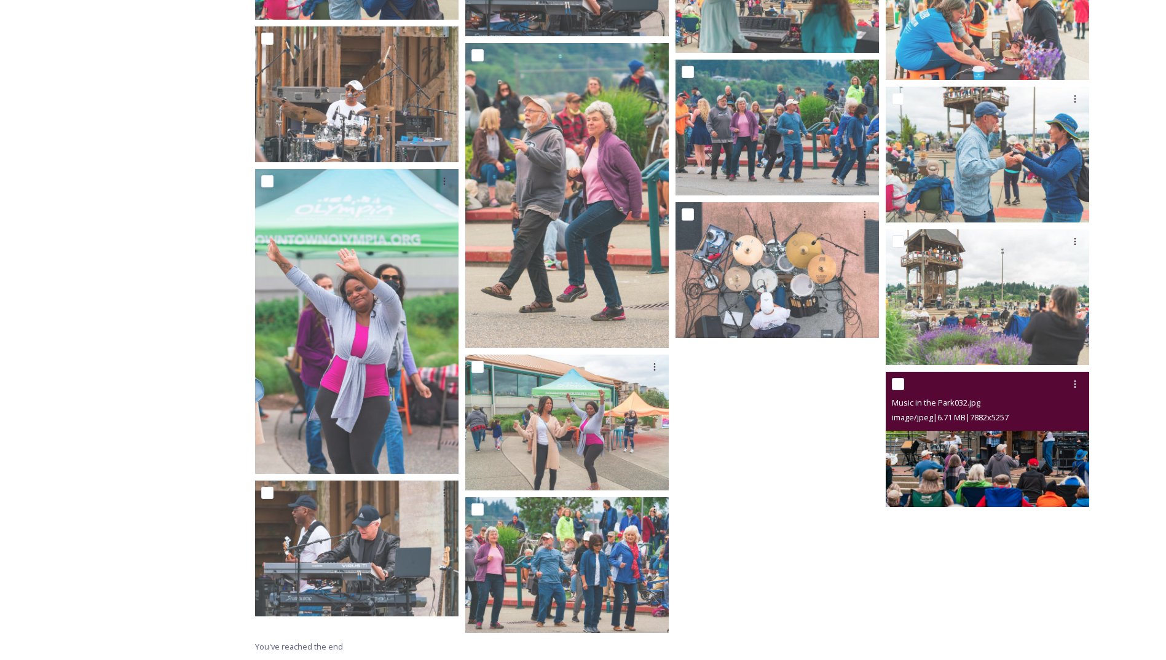
click at [922, 431] on img at bounding box center [987, 440] width 203 height 136
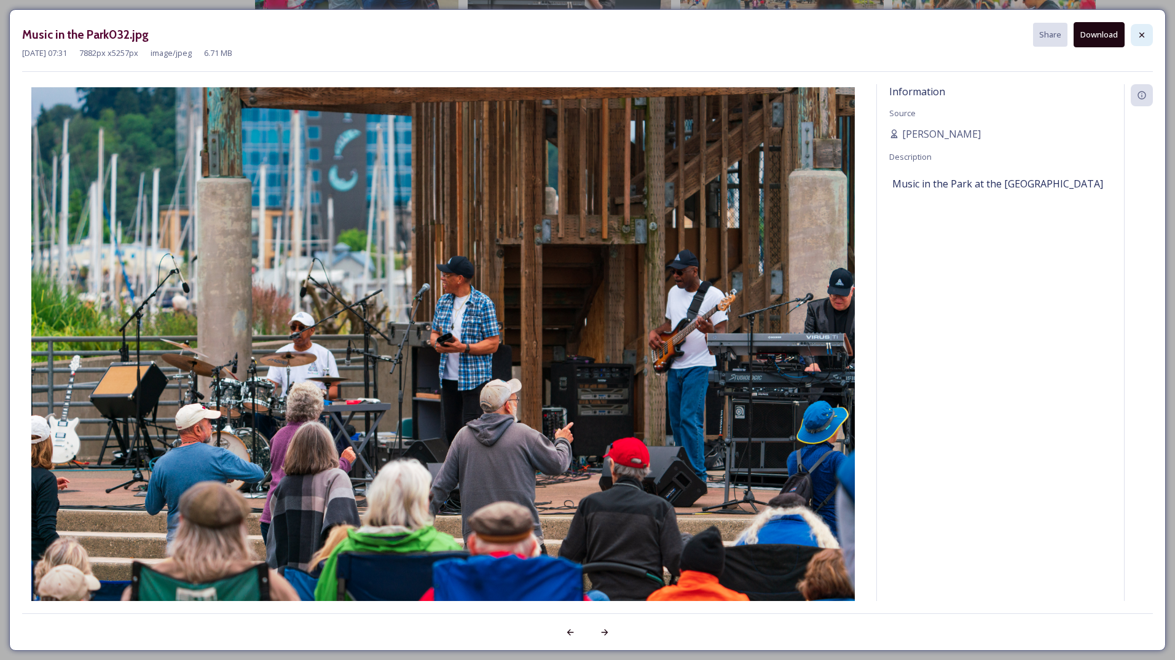
click at [1142, 33] on icon at bounding box center [1142, 35] width 10 height 10
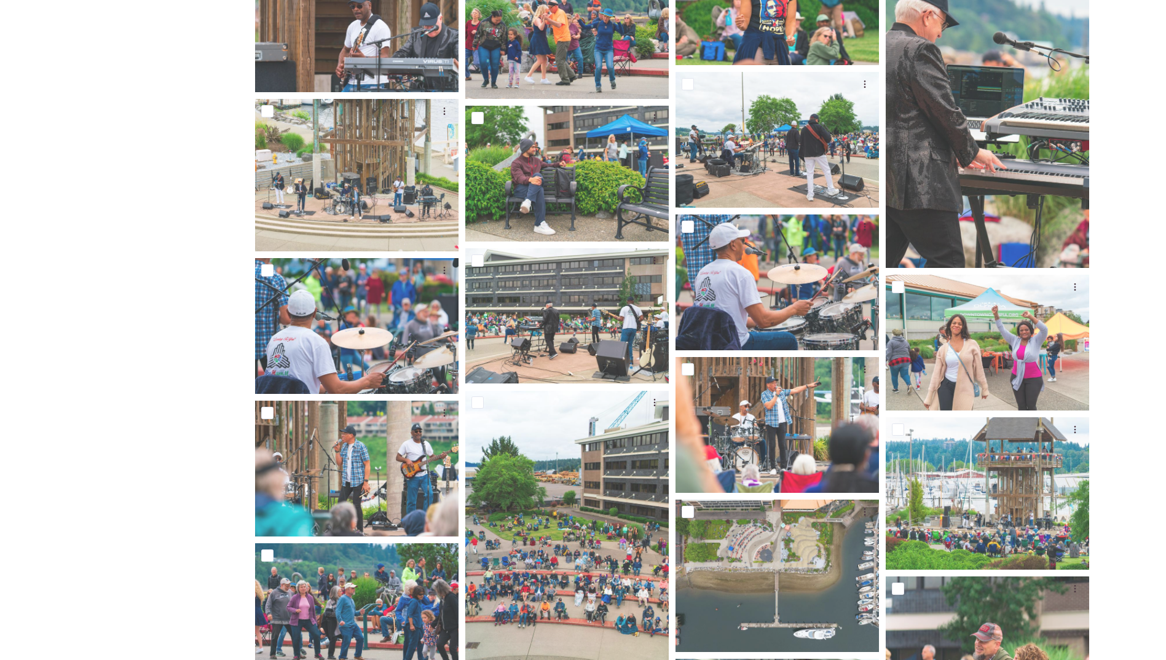
scroll to position [584, 0]
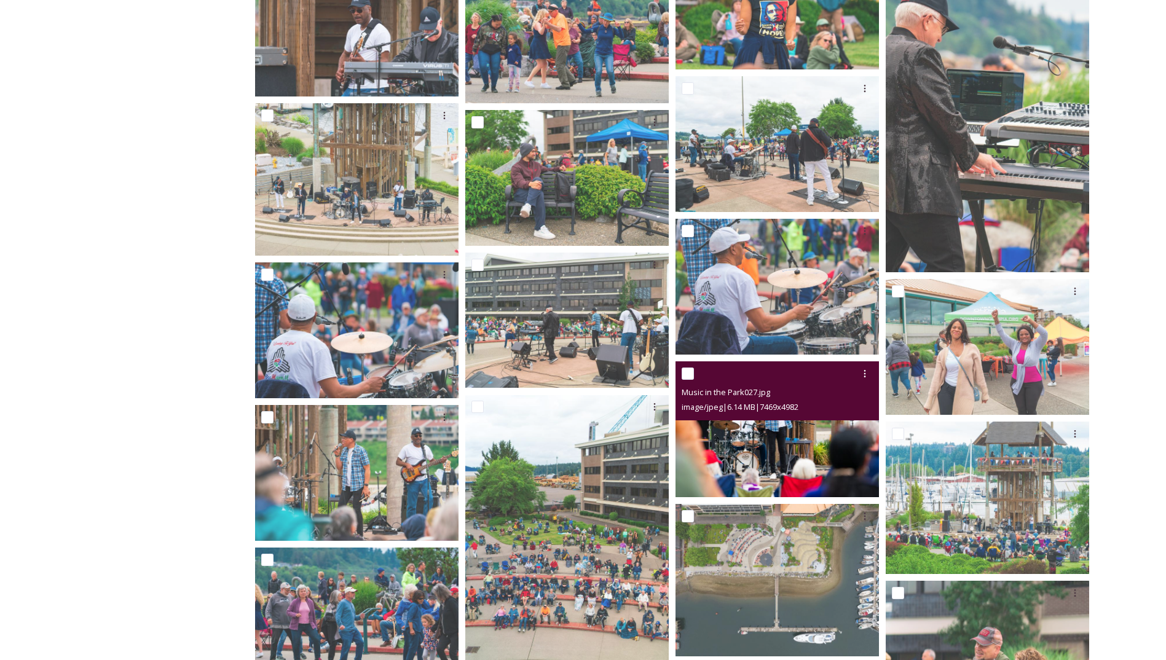
click at [767, 440] on img at bounding box center [776, 429] width 203 height 136
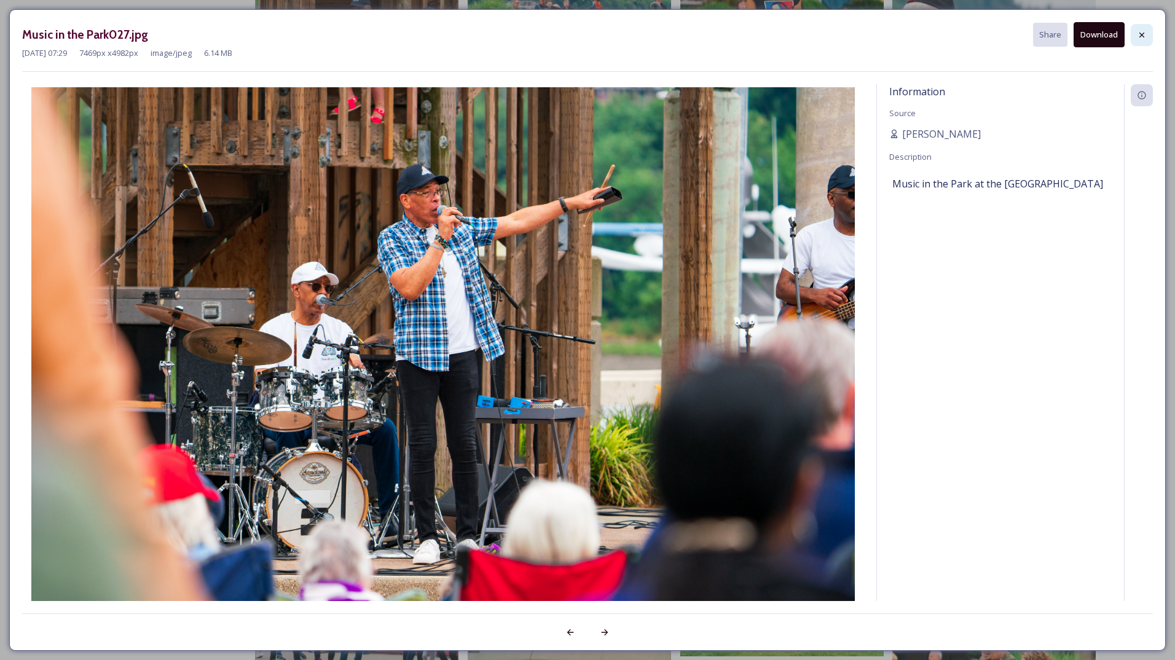
click at [1143, 38] on icon at bounding box center [1142, 35] width 10 height 10
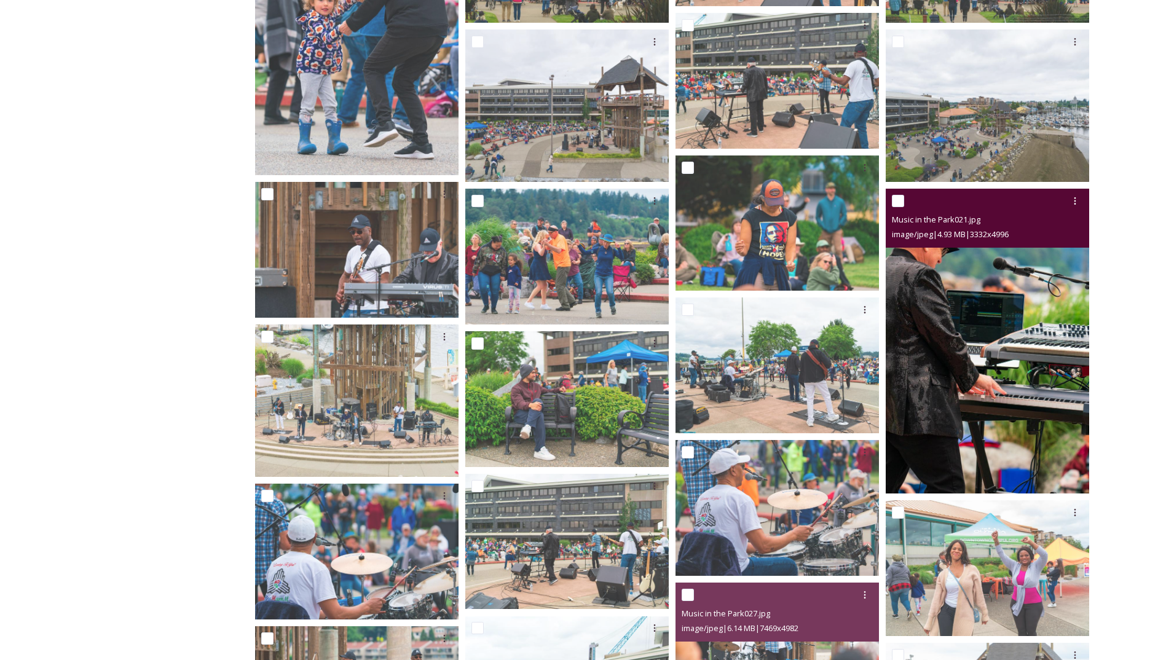
scroll to position [338, 0]
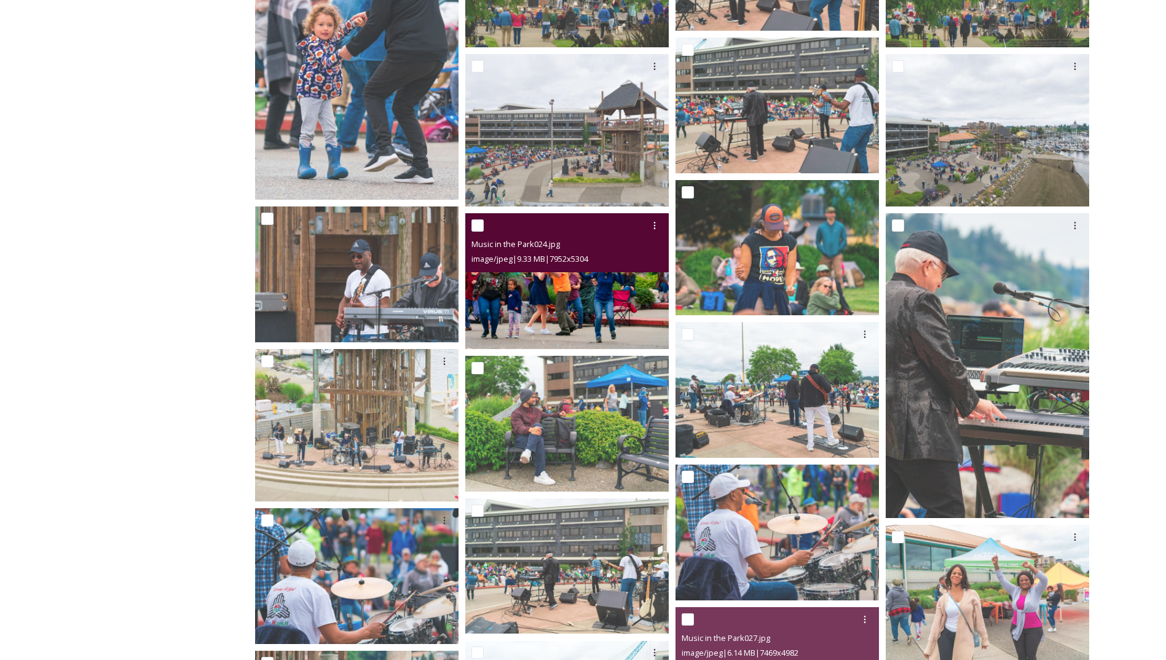
click at [604, 301] on img at bounding box center [566, 281] width 203 height 136
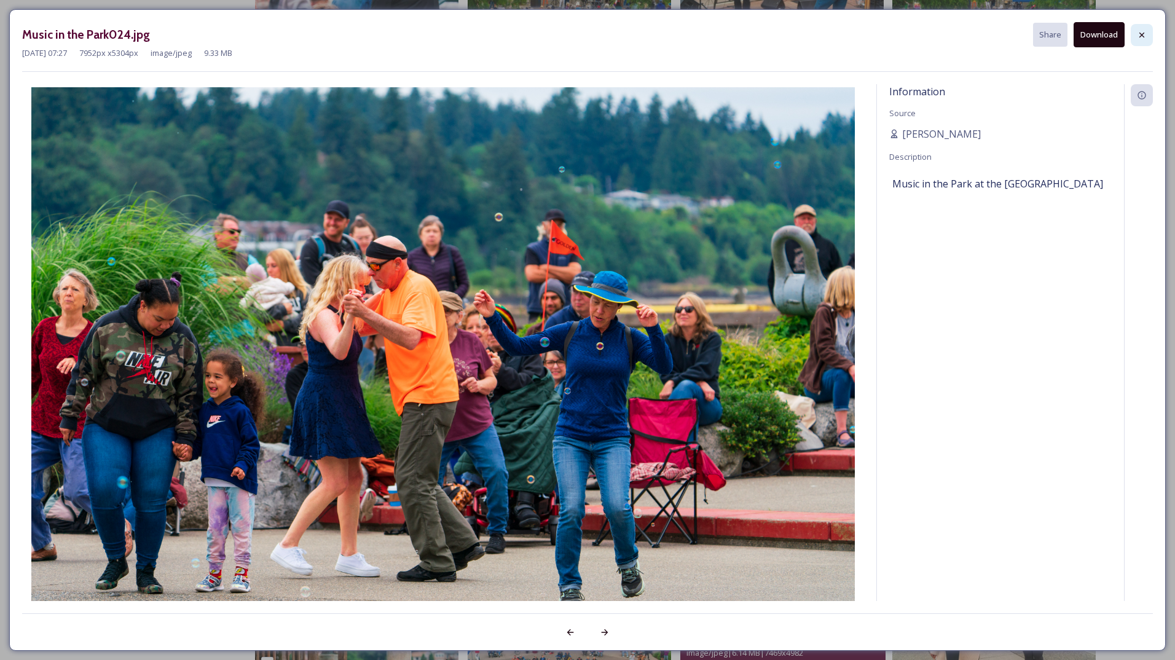
click at [1140, 26] on div at bounding box center [1142, 35] width 22 height 22
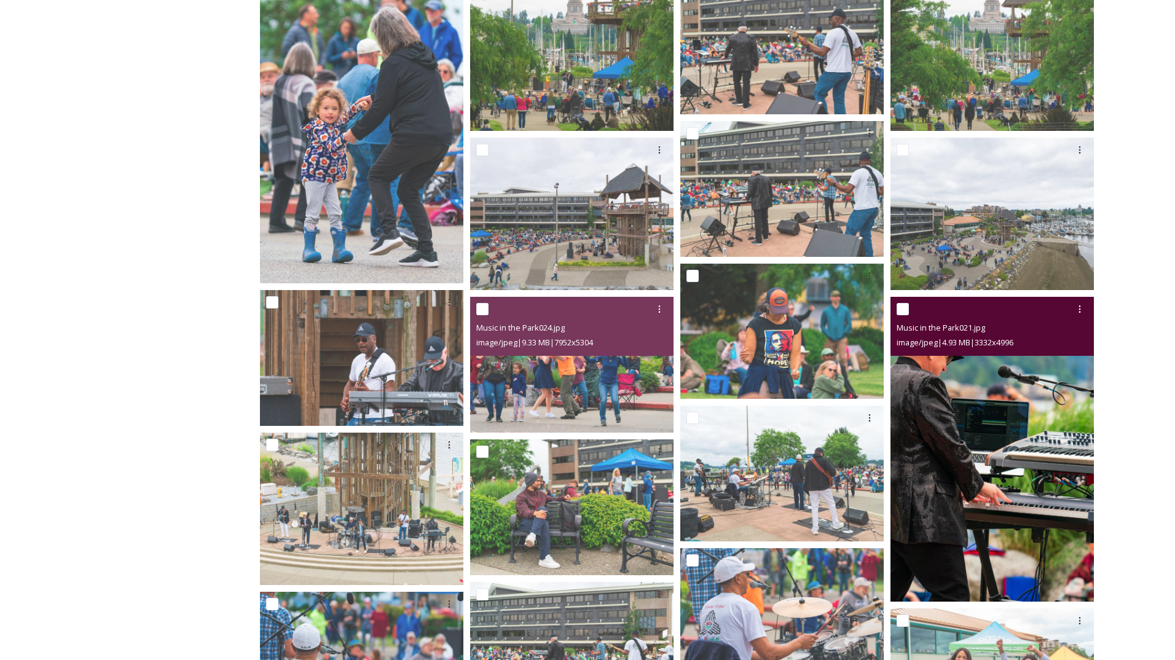
scroll to position [92, 0]
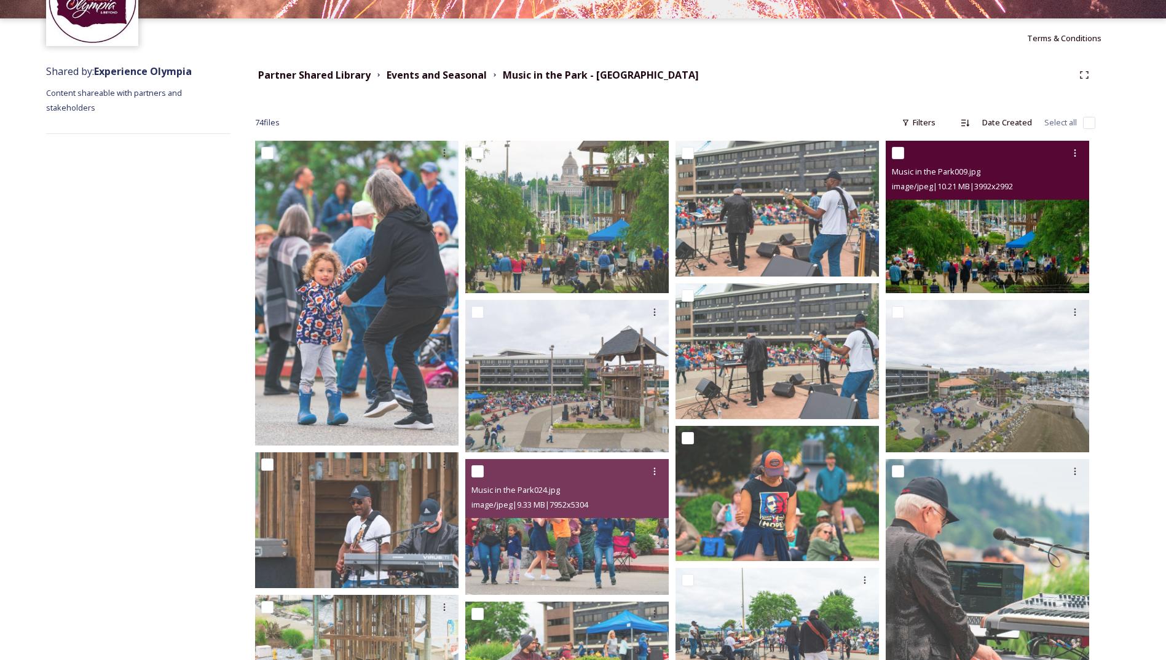
click at [1033, 239] on img at bounding box center [987, 217] width 203 height 152
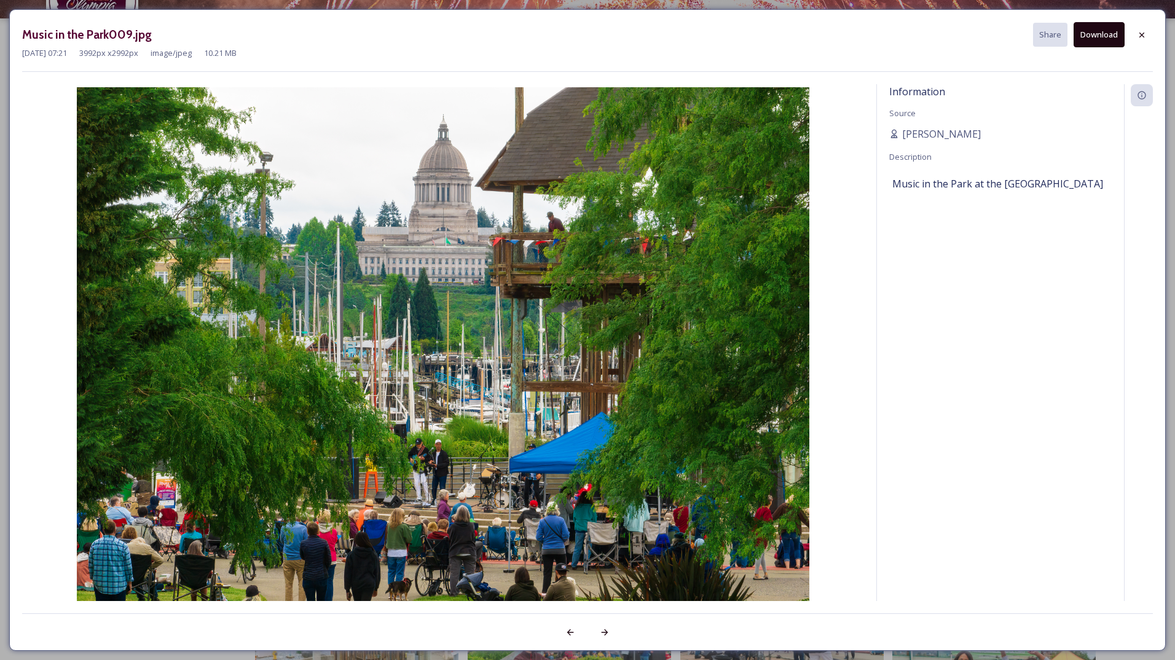
click at [1118, 39] on button "Download" at bounding box center [1099, 34] width 51 height 25
